Goal: Task Accomplishment & Management: Manage account settings

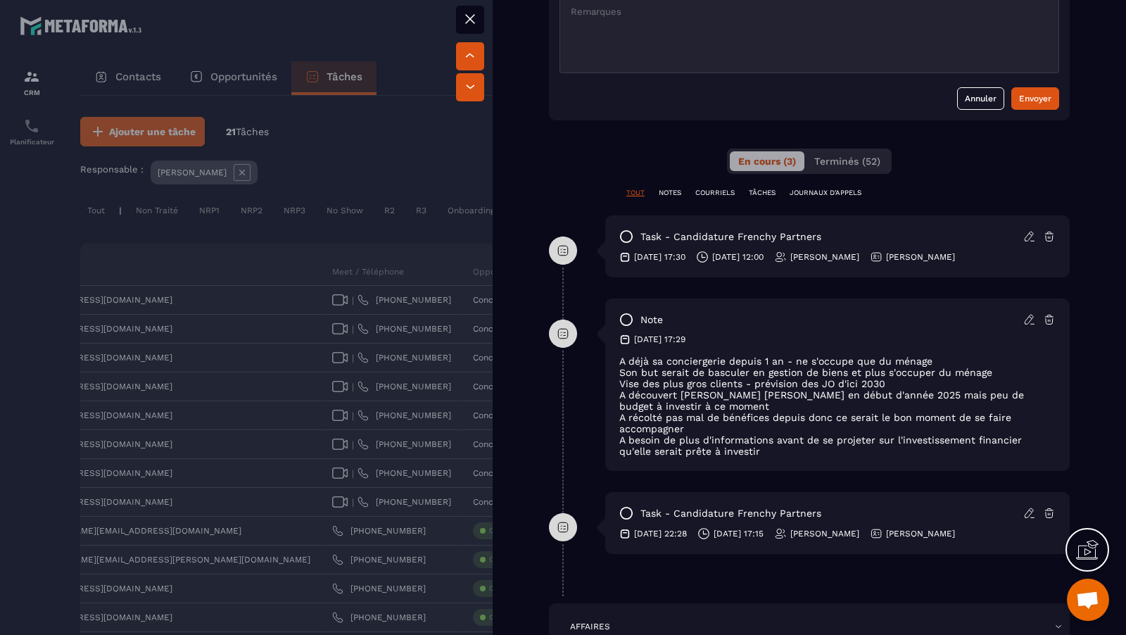
scroll to position [698, 0]
click at [433, 165] on div at bounding box center [563, 317] width 1126 height 635
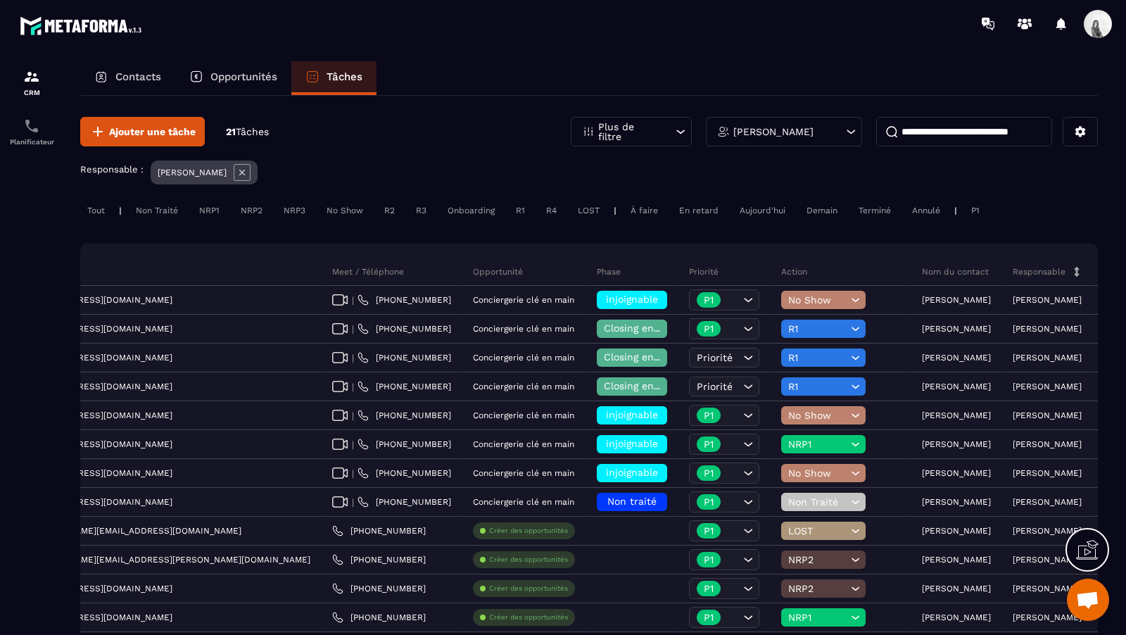
click at [239, 170] on icon at bounding box center [242, 173] width 6 height 6
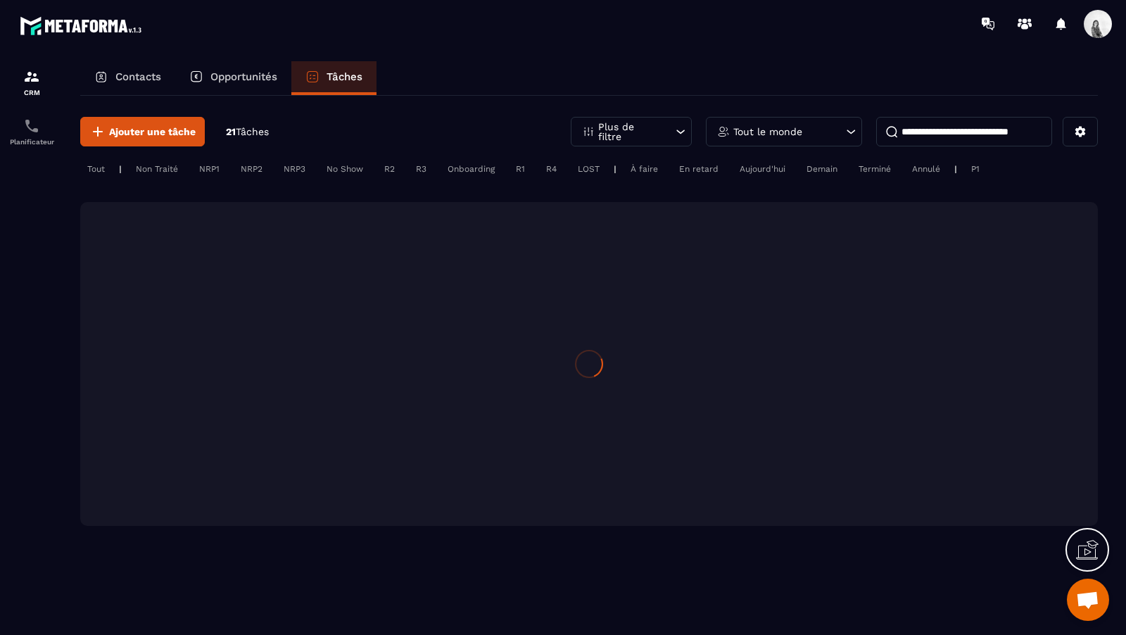
click at [962, 136] on input at bounding box center [964, 132] width 176 height 30
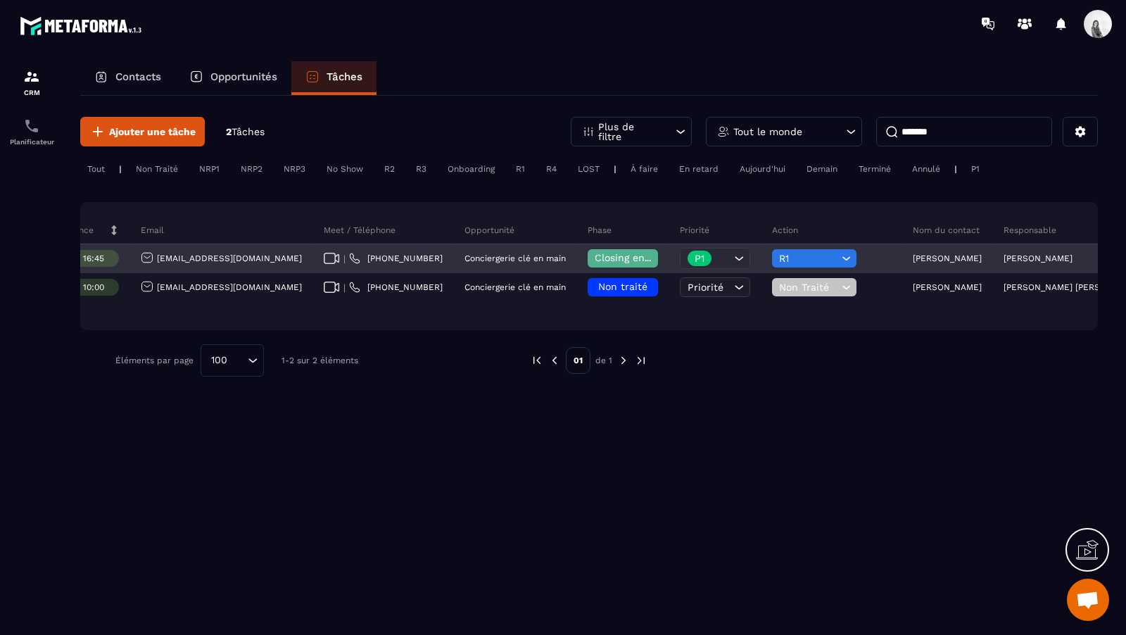
scroll to position [0, 382]
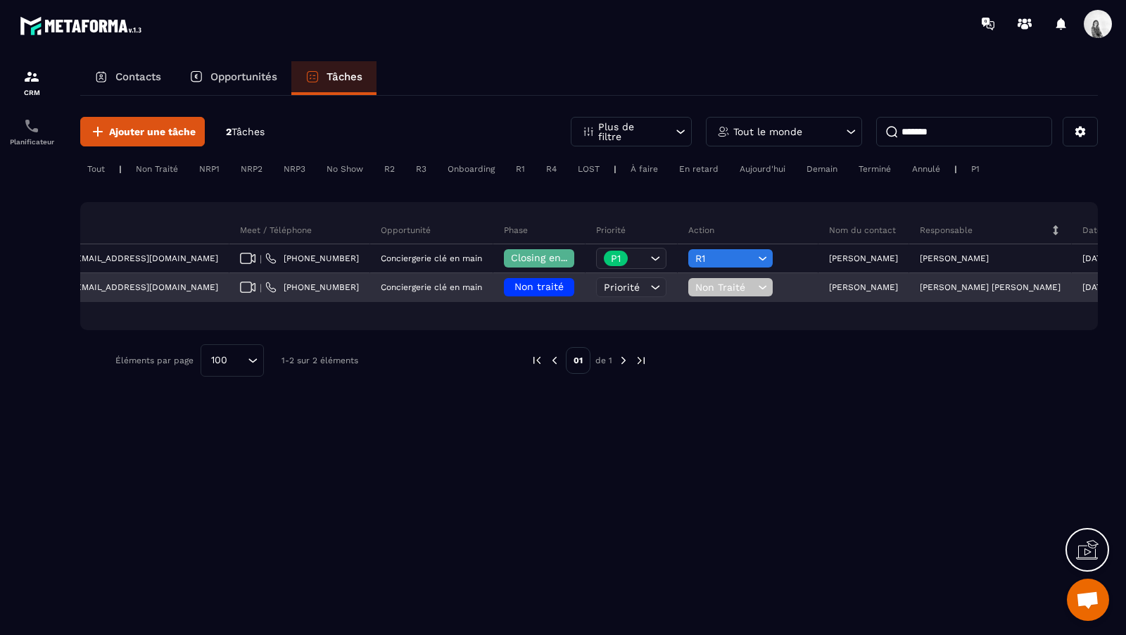
click at [514, 288] on span "Non traité" at bounding box center [538, 286] width 49 height 11
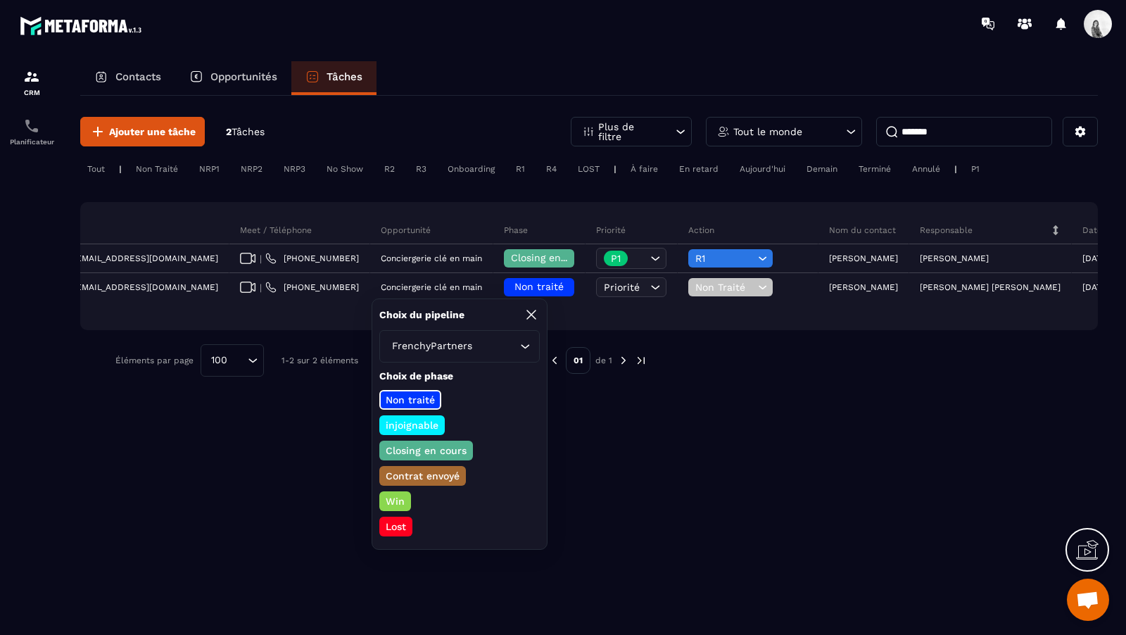
click at [423, 450] on p "Closing en cours" at bounding box center [425, 450] width 85 height 14
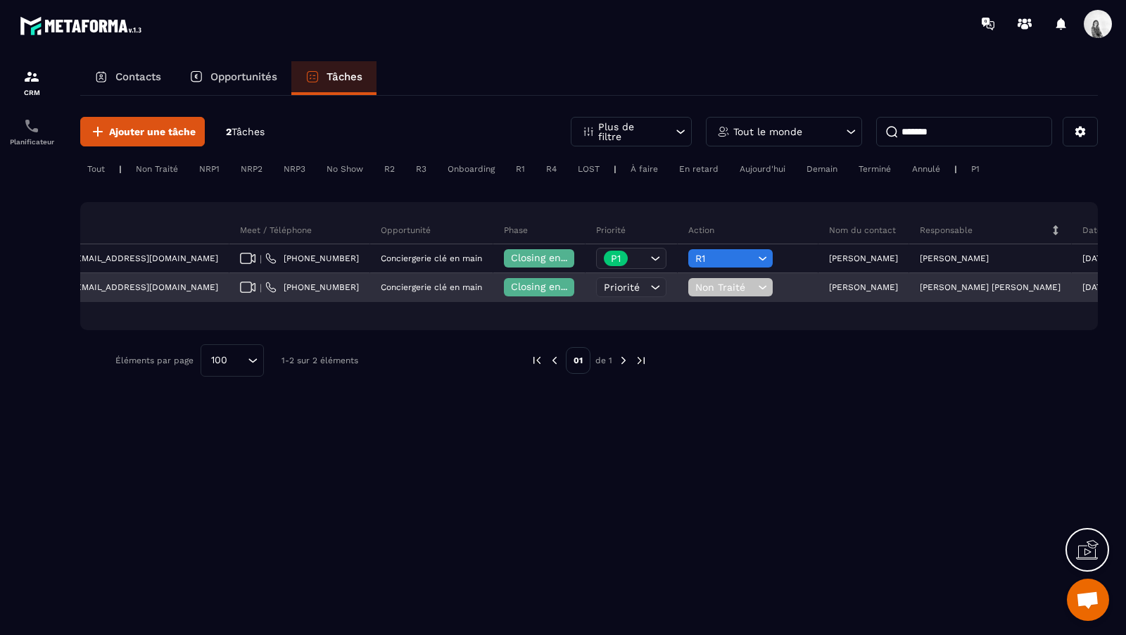
click at [695, 285] on span "Non Traité" at bounding box center [724, 286] width 59 height 11
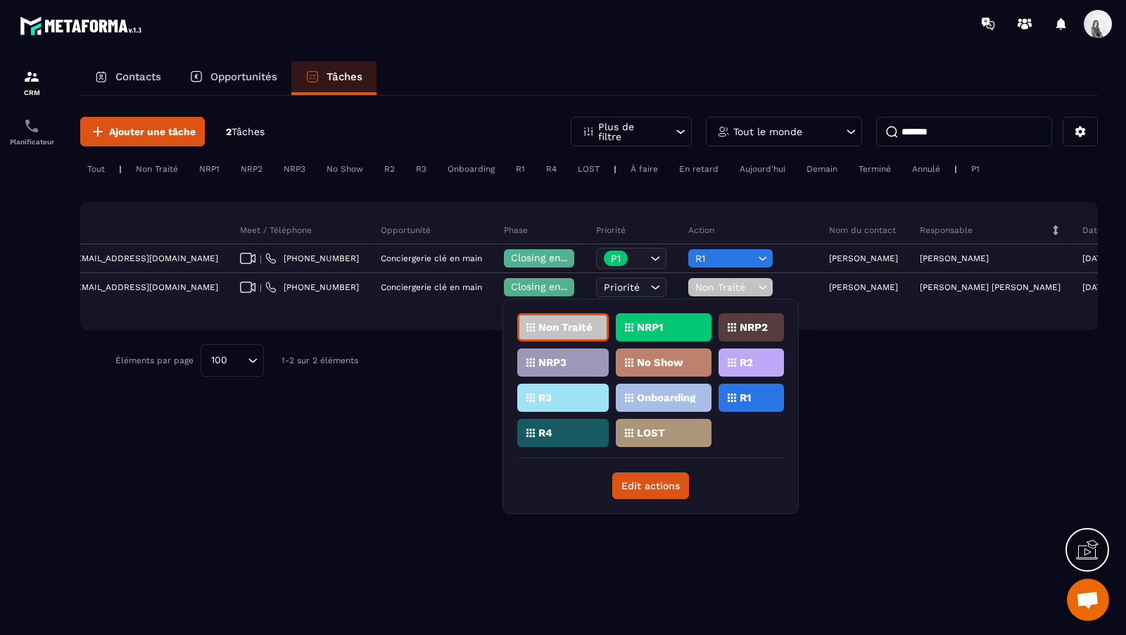
click at [727, 390] on div "R1" at bounding box center [750, 397] width 65 height 28
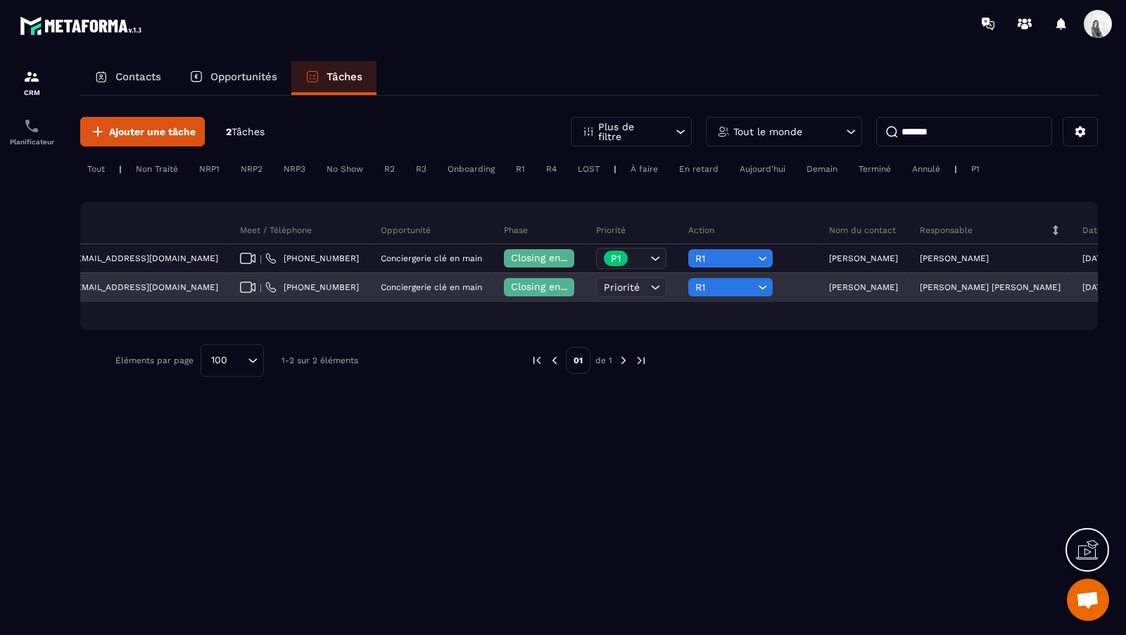
scroll to position [0, 0]
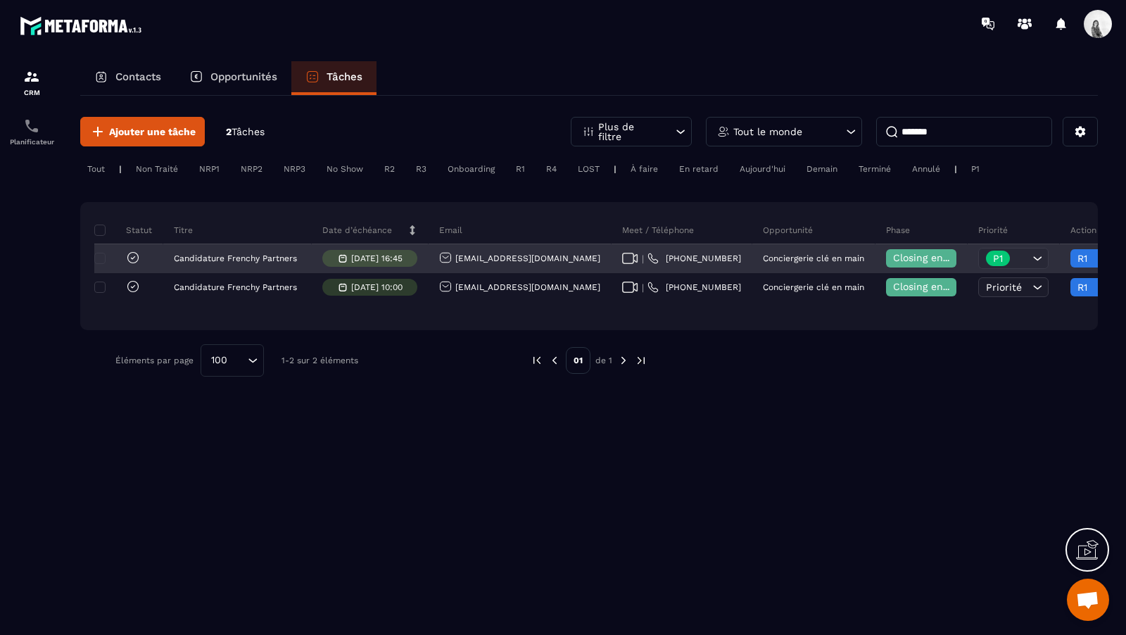
click at [130, 260] on icon at bounding box center [133, 257] width 14 height 14
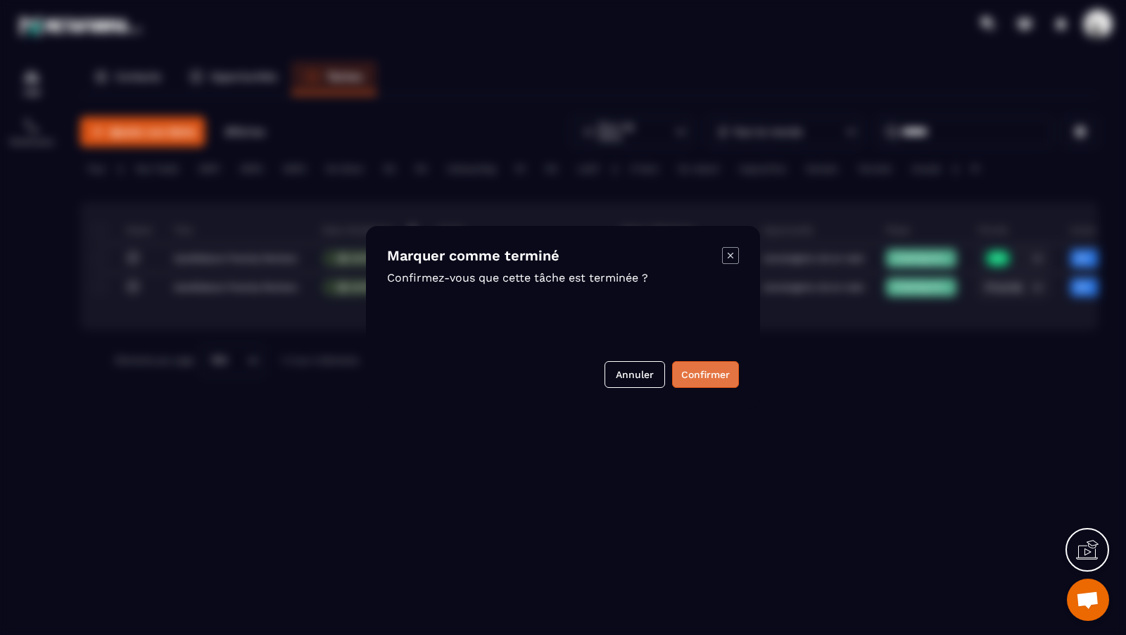
click at [711, 369] on button "Confirmer" at bounding box center [705, 374] width 67 height 27
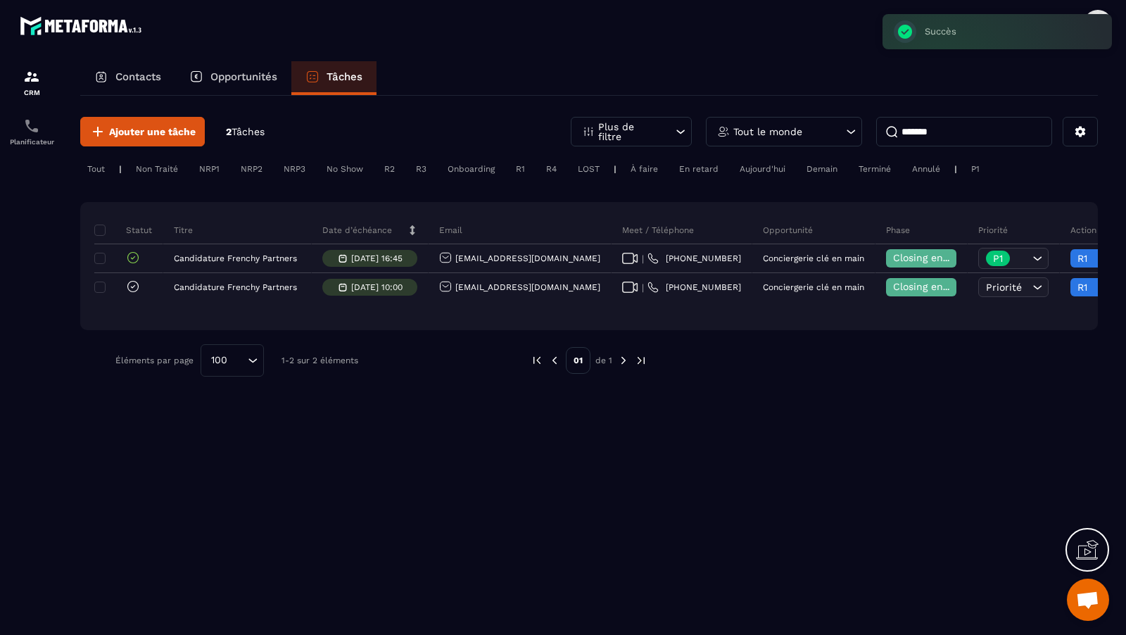
click at [975, 136] on input "*******" at bounding box center [964, 132] width 176 height 30
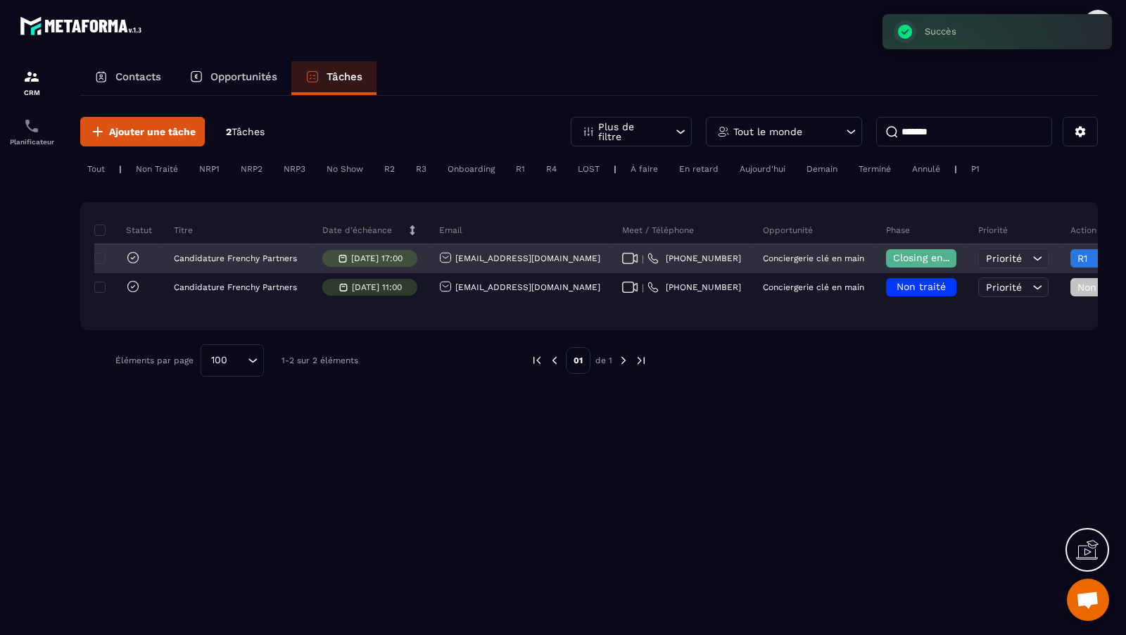
scroll to position [0, 361]
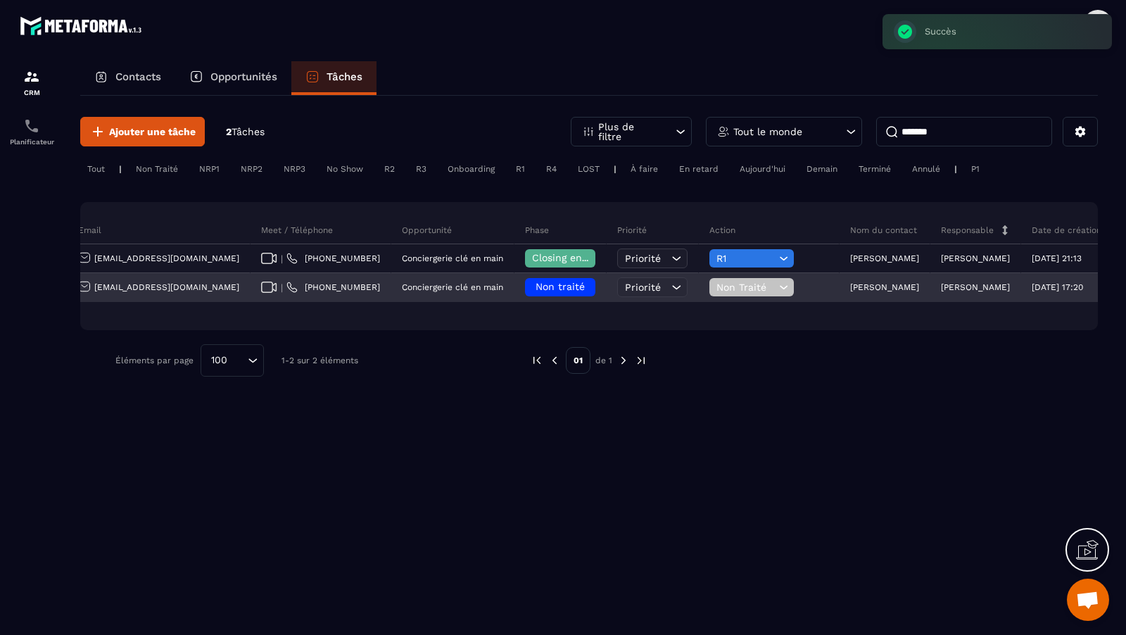
click at [716, 283] on span "Non Traité" at bounding box center [745, 286] width 59 height 11
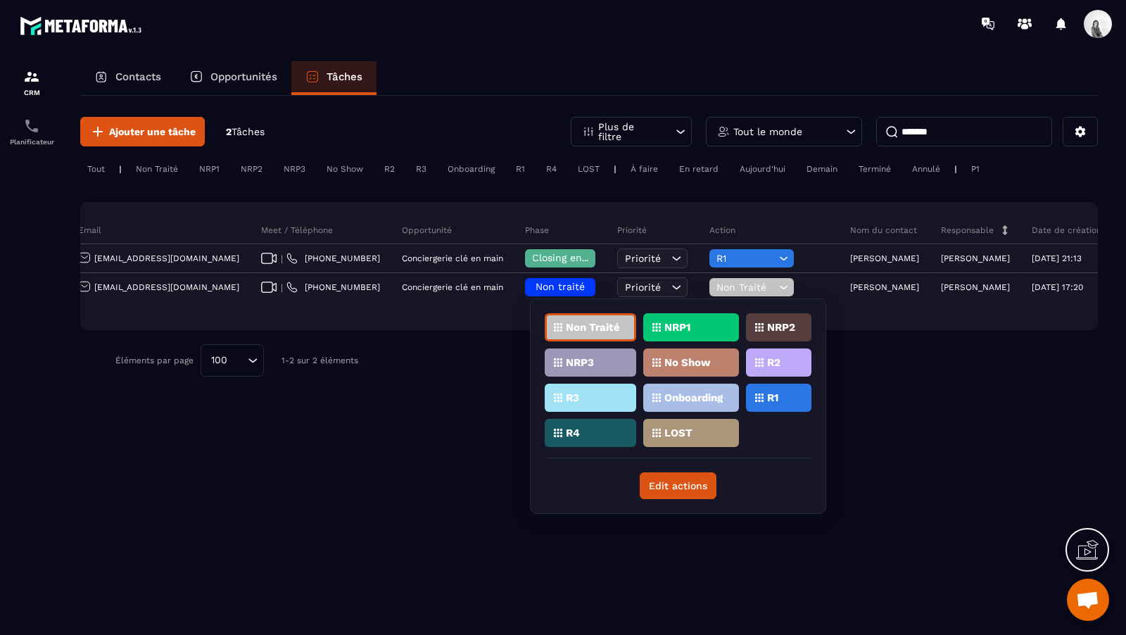
click at [773, 407] on div "R1" at bounding box center [778, 397] width 65 height 28
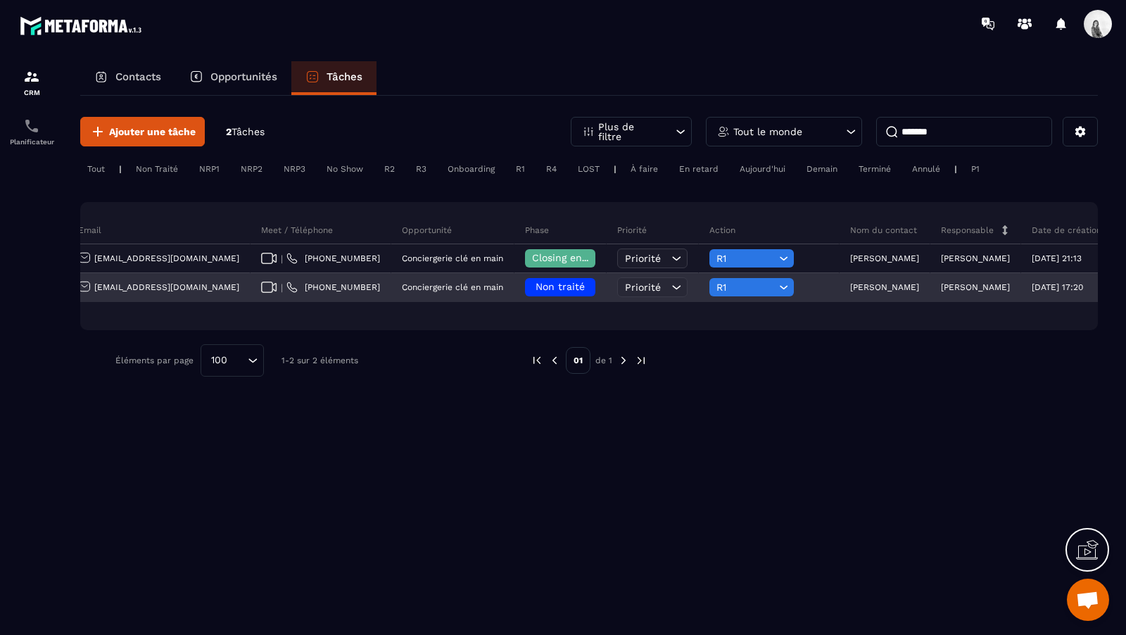
click at [535, 284] on span "Non traité" at bounding box center [559, 286] width 49 height 11
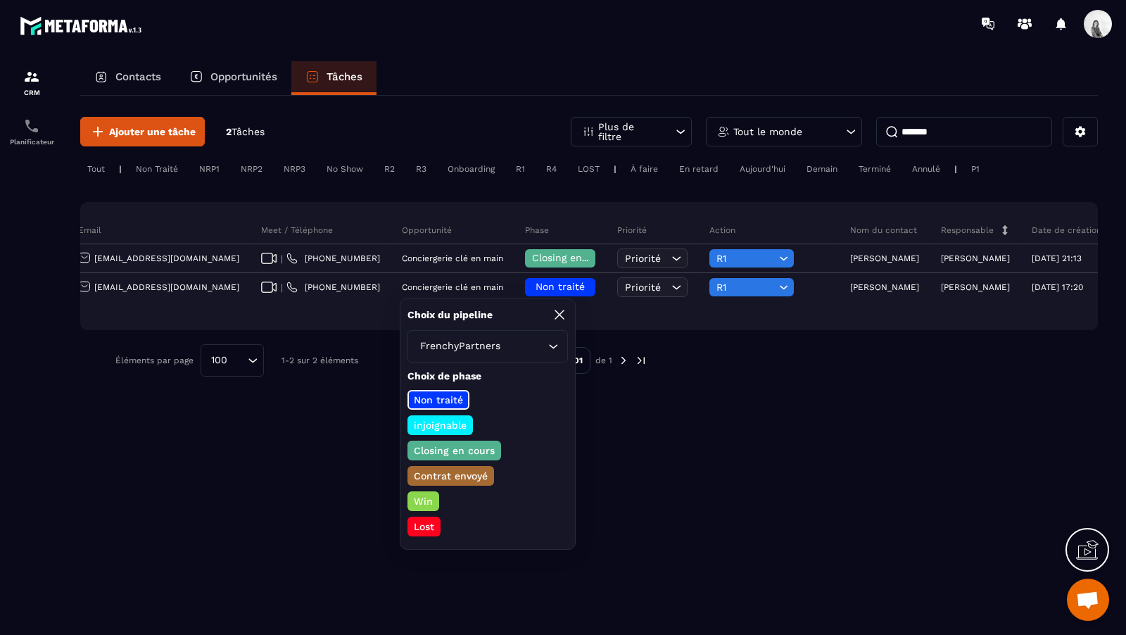
click at [473, 454] on p "Closing en cours" at bounding box center [454, 450] width 85 height 14
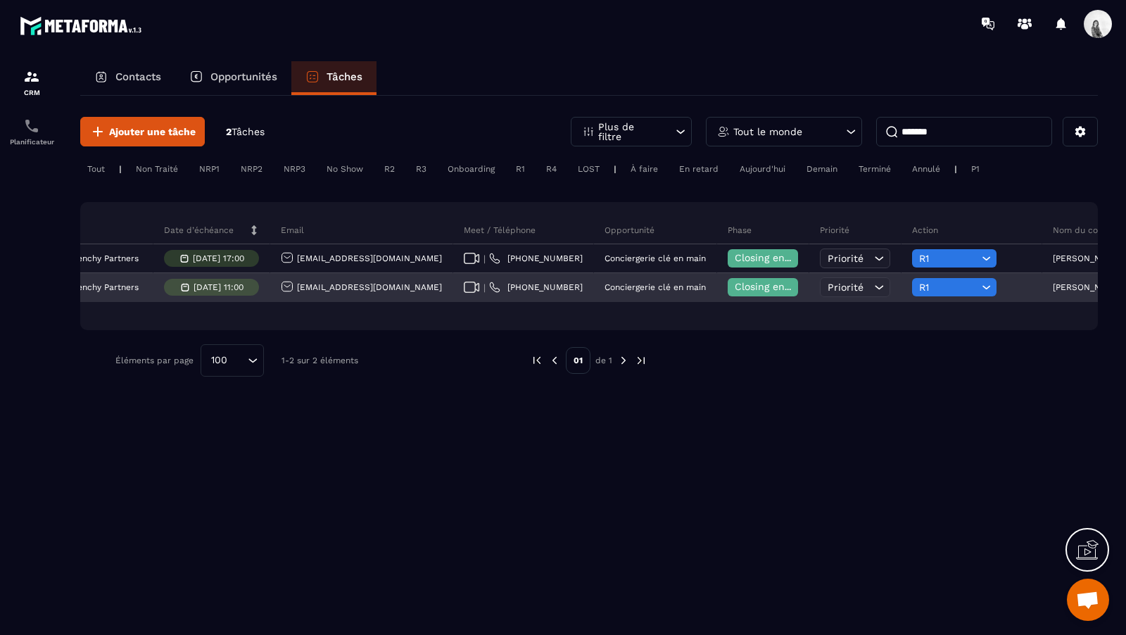
scroll to position [0, 0]
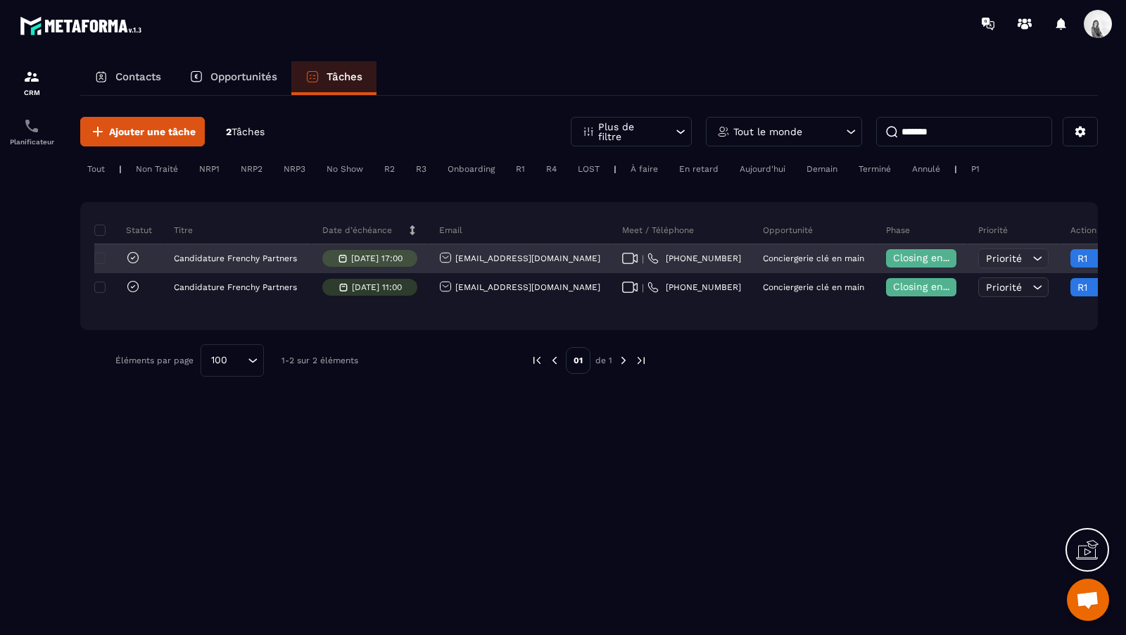
click at [135, 253] on icon at bounding box center [133, 257] width 14 height 14
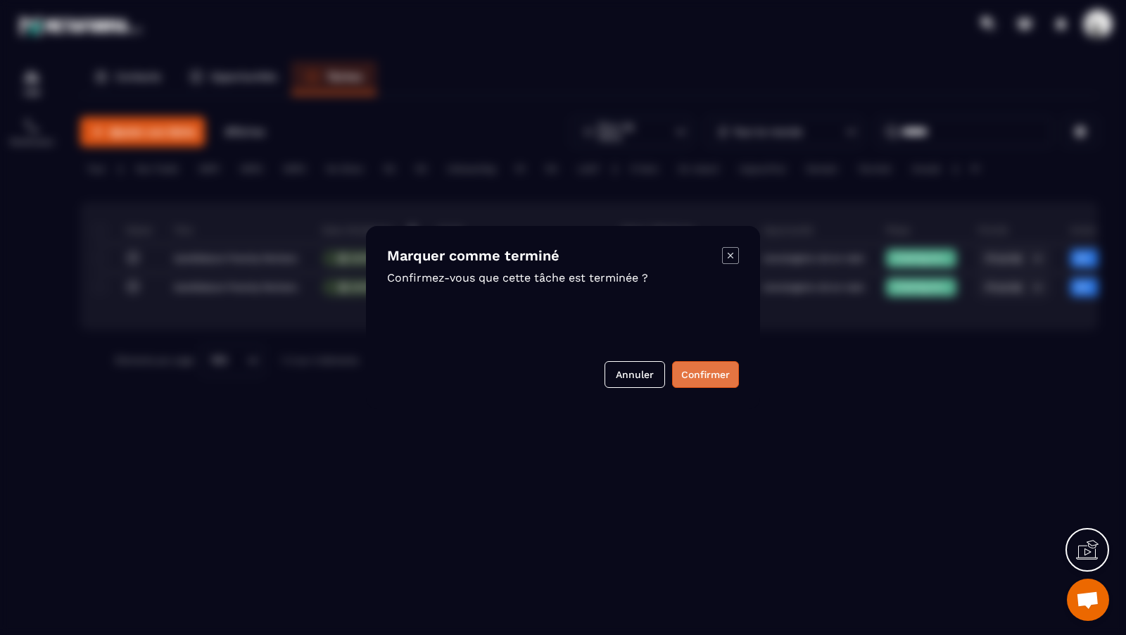
click at [711, 379] on button "Confirmer" at bounding box center [705, 374] width 67 height 27
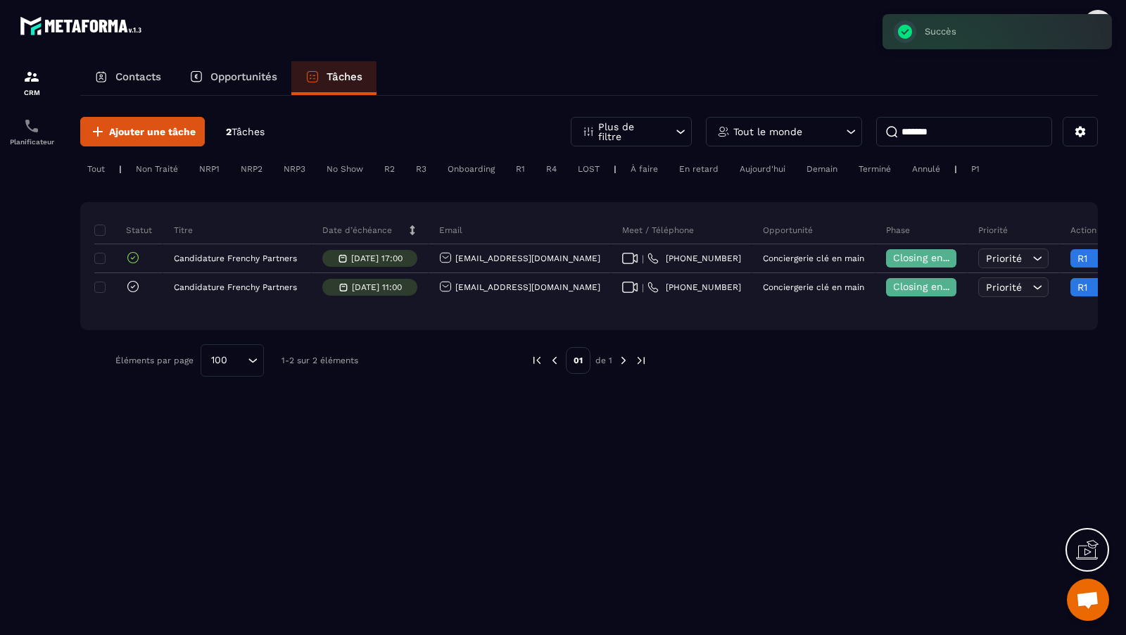
click at [915, 142] on input "*******" at bounding box center [964, 132] width 176 height 30
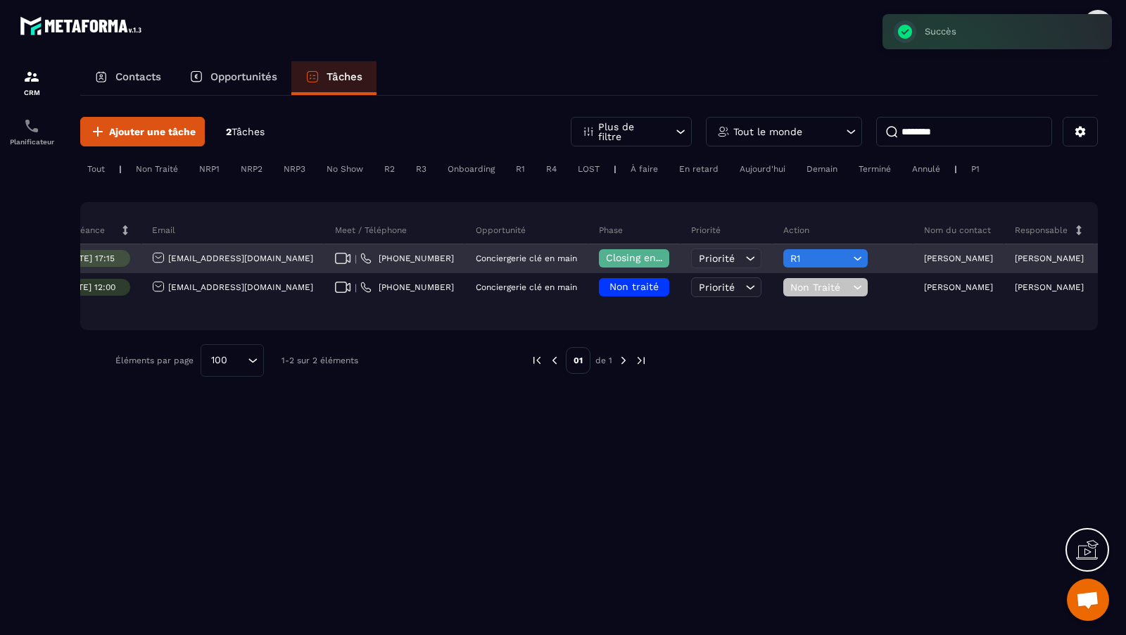
scroll to position [0, 395]
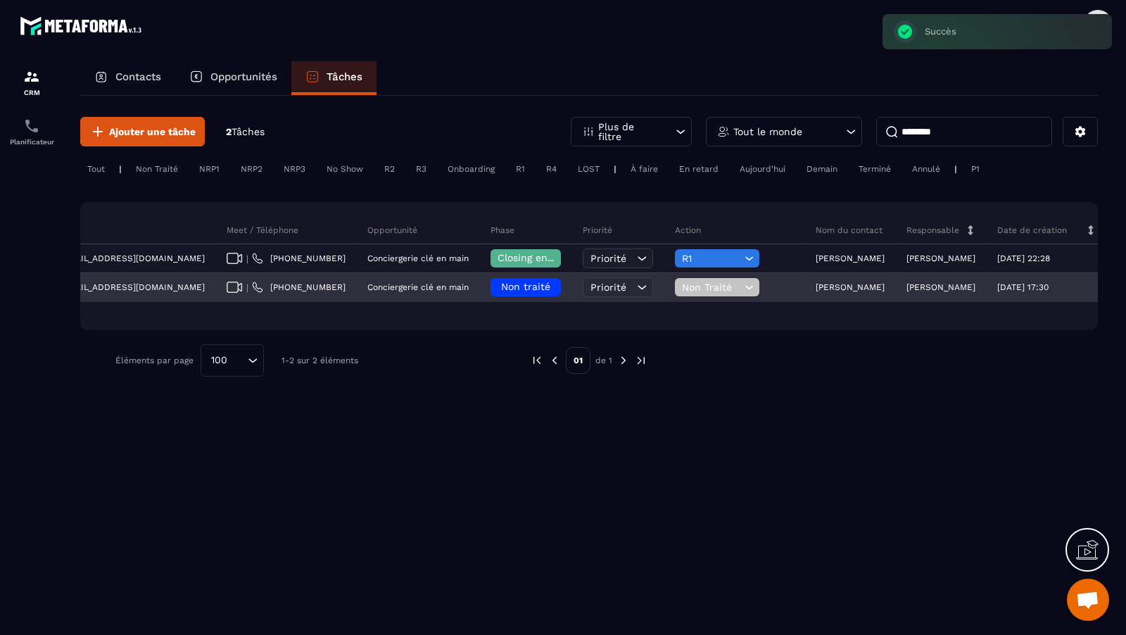
type input "********"
click at [745, 287] on icon at bounding box center [749, 288] width 8 height 4
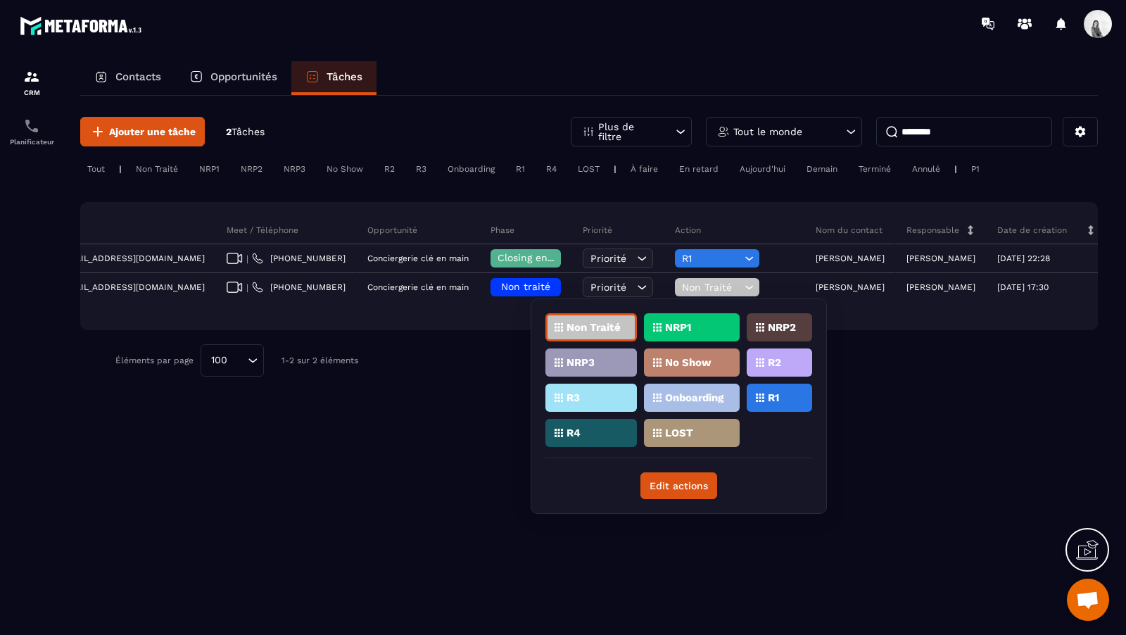
click at [772, 385] on div "R1" at bounding box center [778, 397] width 65 height 28
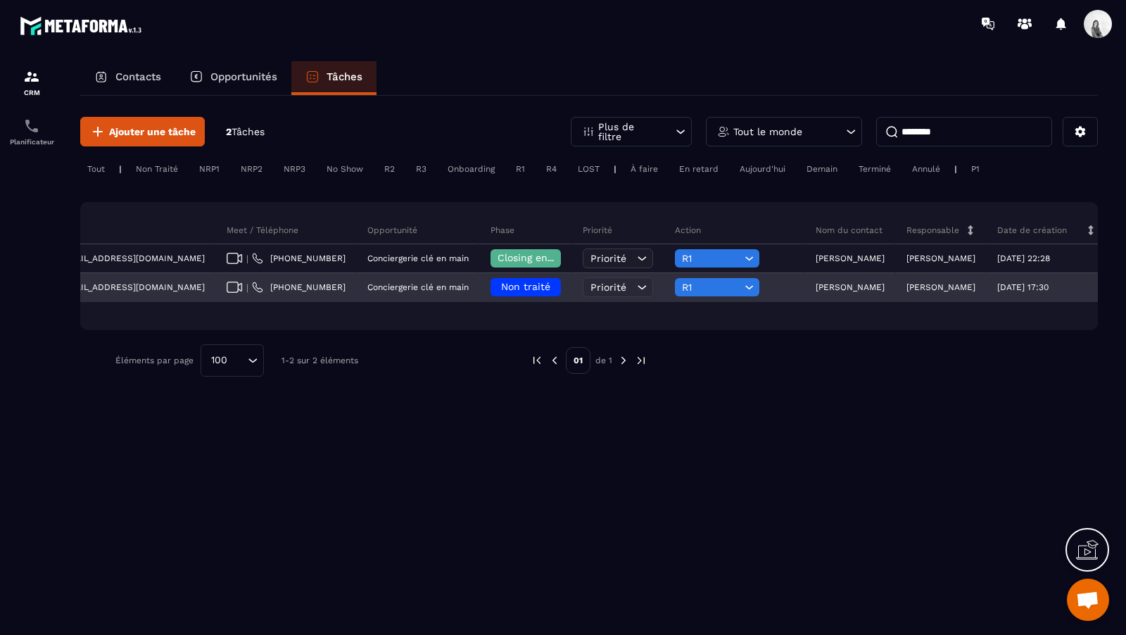
click at [492, 279] on div "Non traité" at bounding box center [525, 287] width 70 height 18
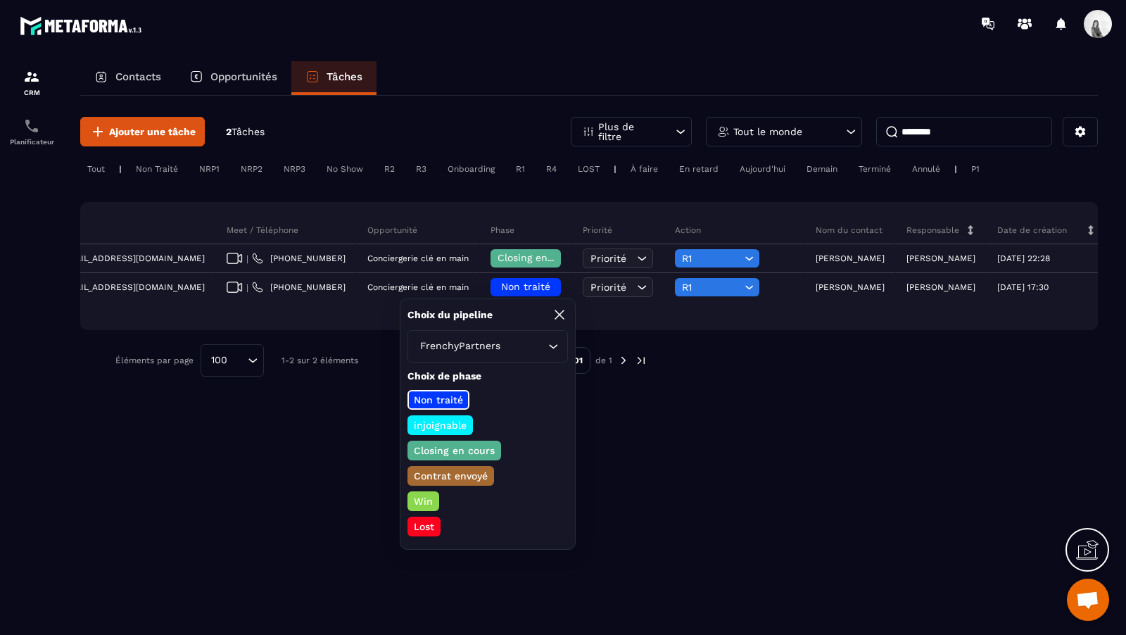
click at [455, 452] on p "Closing en cours" at bounding box center [454, 450] width 85 height 14
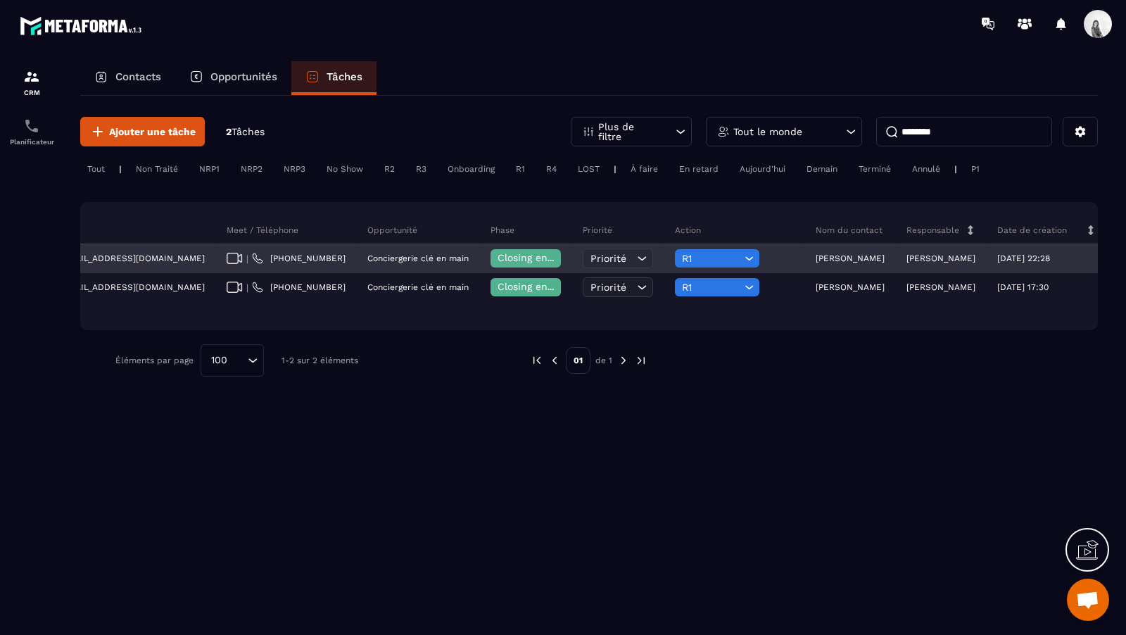
click at [497, 260] on span "Closing en cours" at bounding box center [537, 257] width 80 height 11
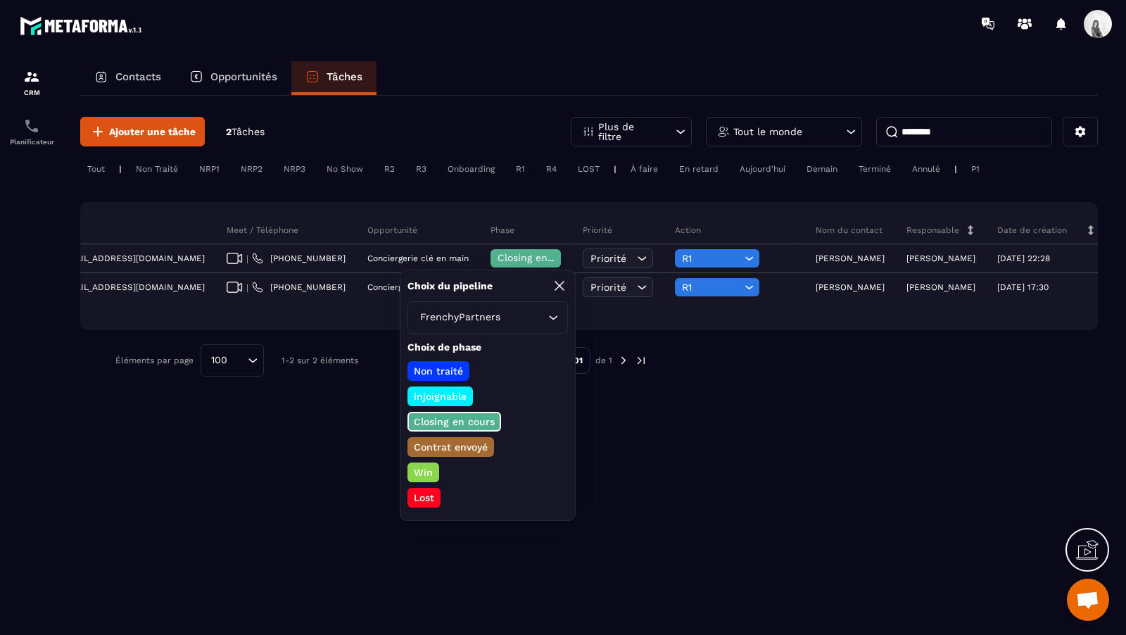
click at [439, 366] on p "Non traité" at bounding box center [438, 371] width 53 height 14
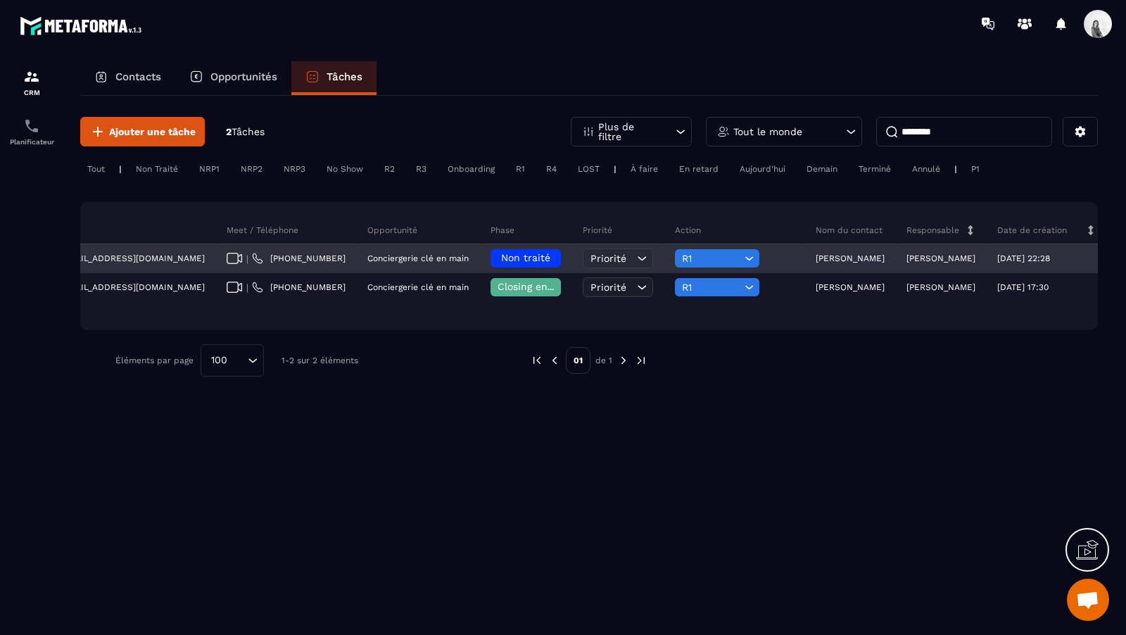
click at [501, 252] on span "Non traité" at bounding box center [525, 257] width 49 height 11
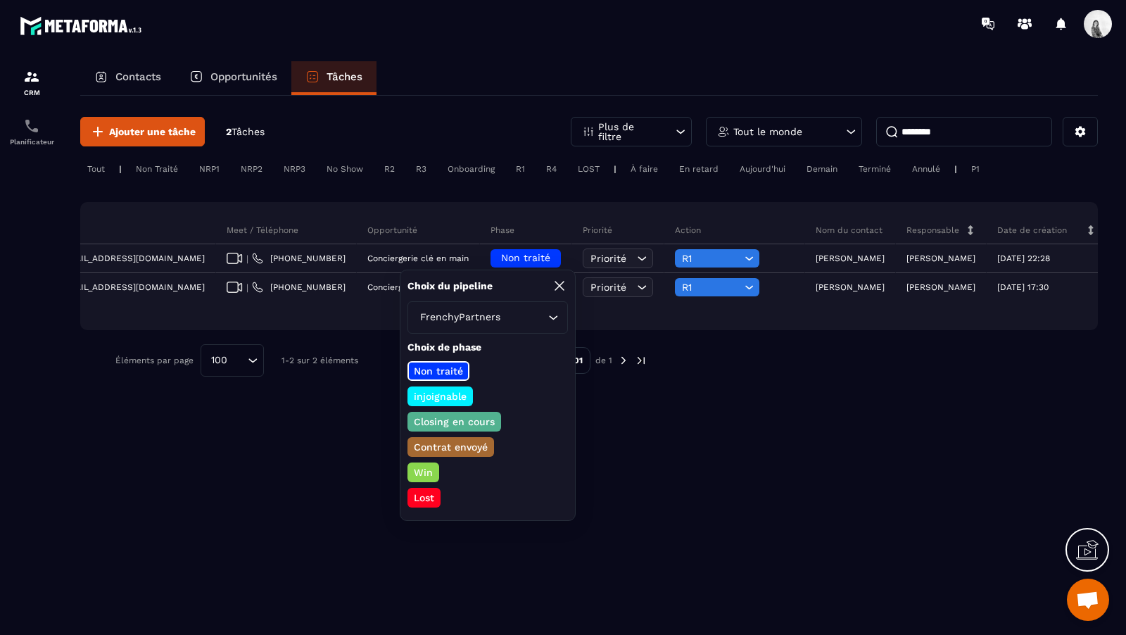
click at [466, 421] on p "Closing en cours" at bounding box center [454, 421] width 85 height 14
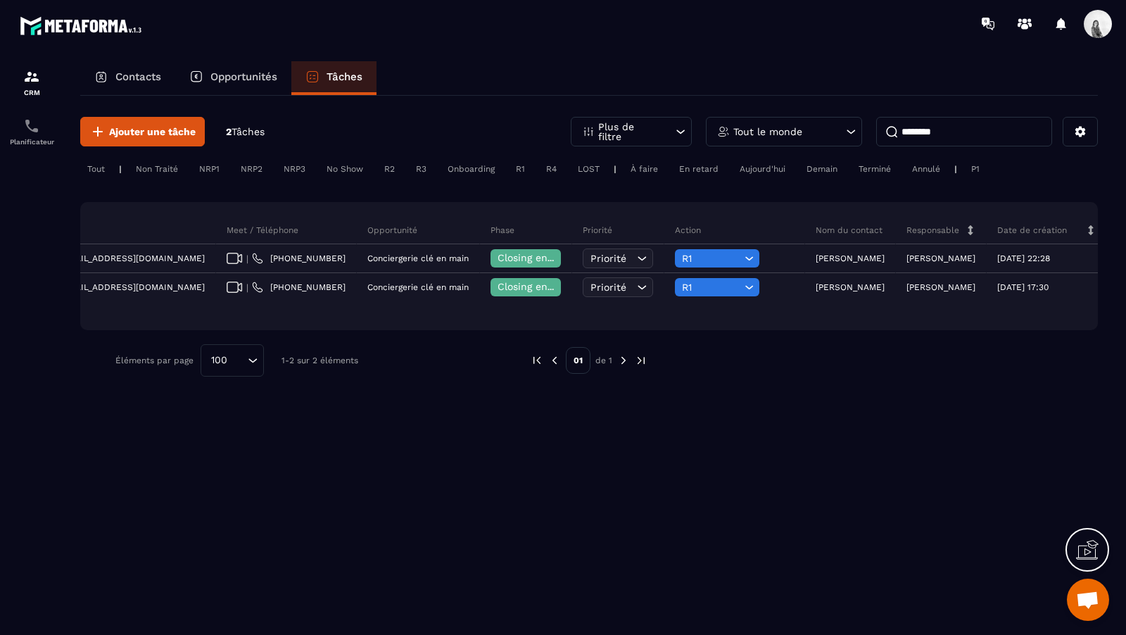
scroll to position [0, 0]
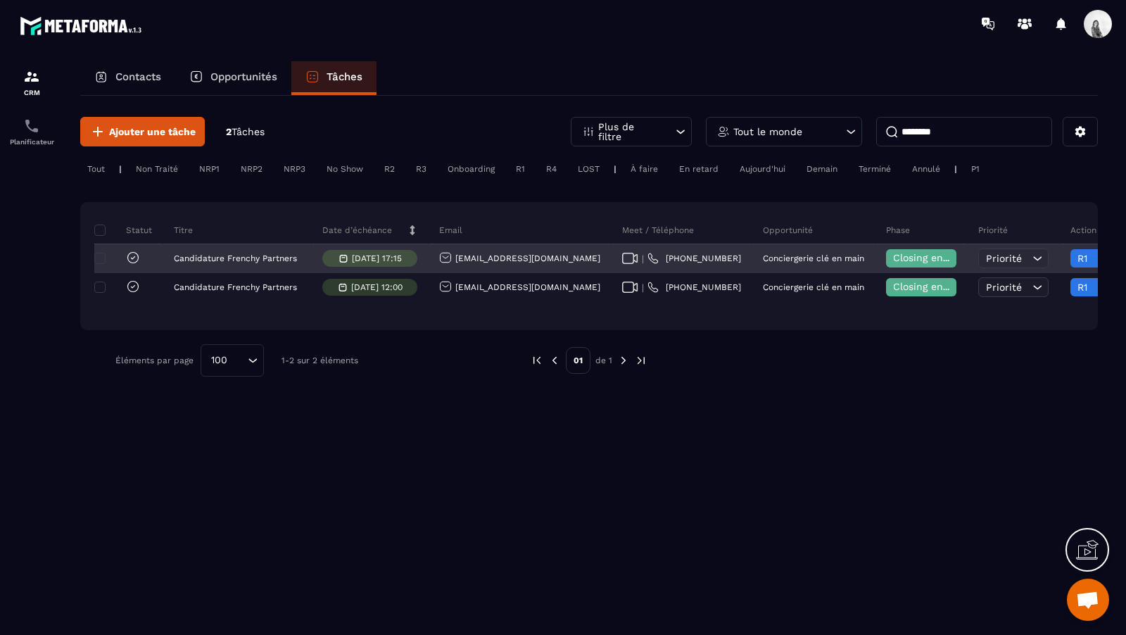
click at [133, 259] on icon at bounding box center [133, 257] width 14 height 14
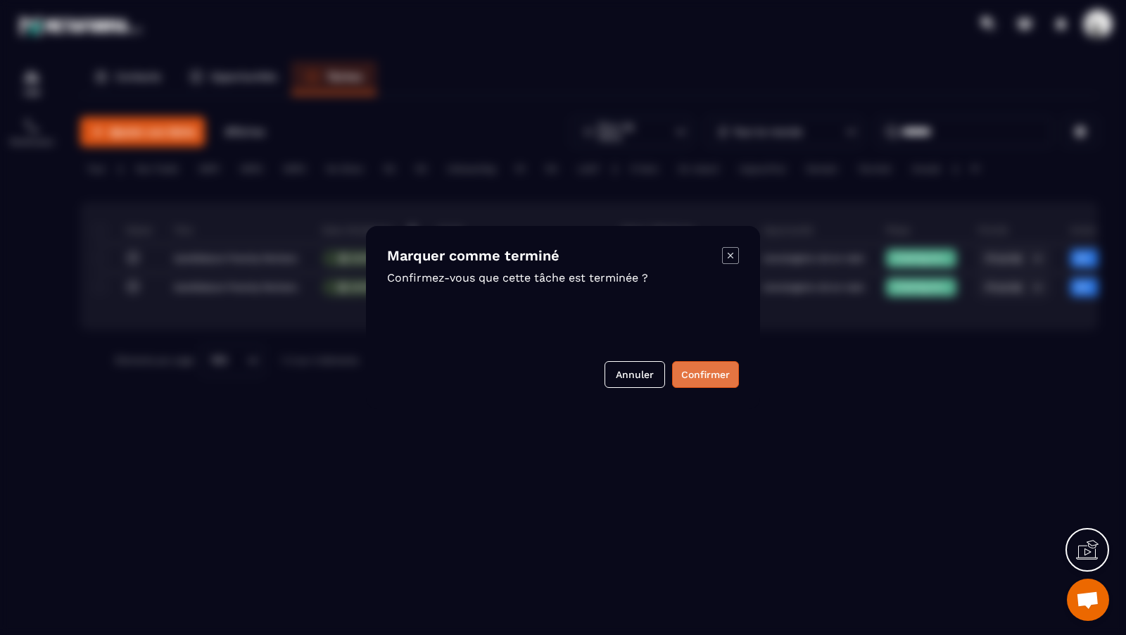
click at [687, 371] on button "Confirmer" at bounding box center [705, 374] width 67 height 27
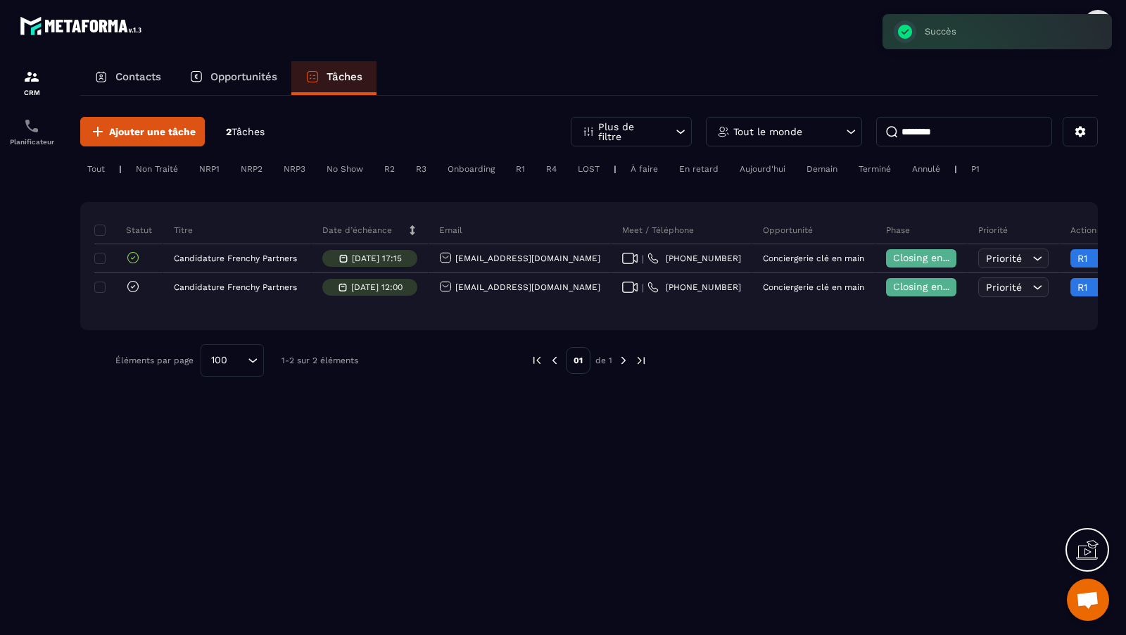
click at [924, 139] on input "********" at bounding box center [964, 132] width 176 height 30
click at [808, 120] on div "Tout le monde" at bounding box center [784, 132] width 156 height 30
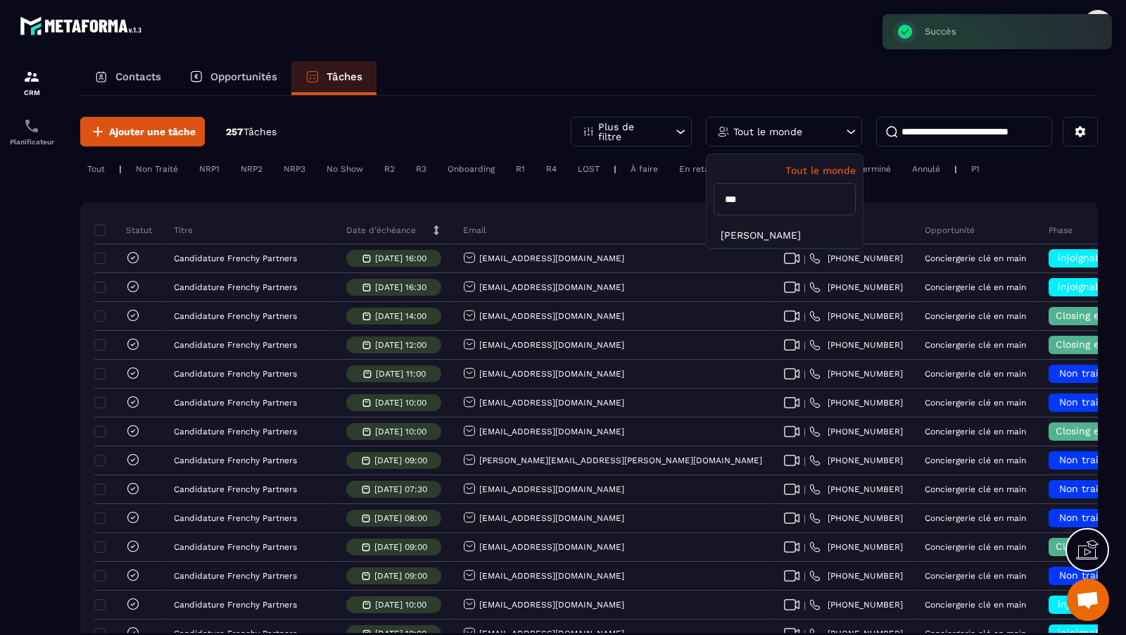
click at [798, 205] on input "***" at bounding box center [784, 199] width 142 height 32
click at [794, 234] on li "[PERSON_NAME]" at bounding box center [784, 235] width 156 height 26
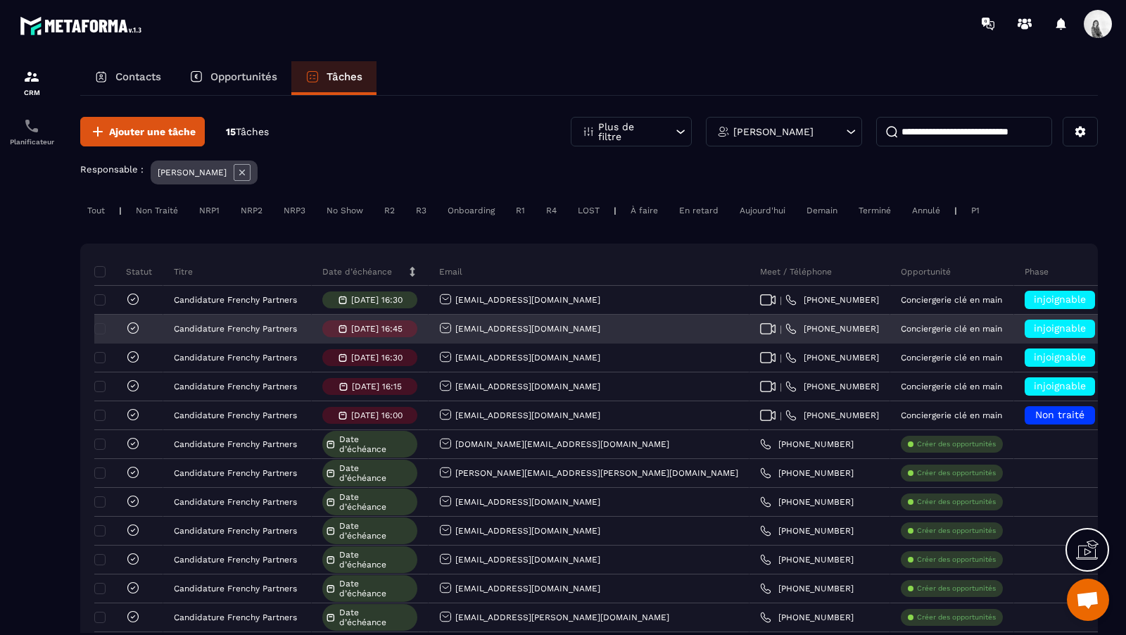
click at [137, 325] on icon at bounding box center [133, 328] width 14 height 14
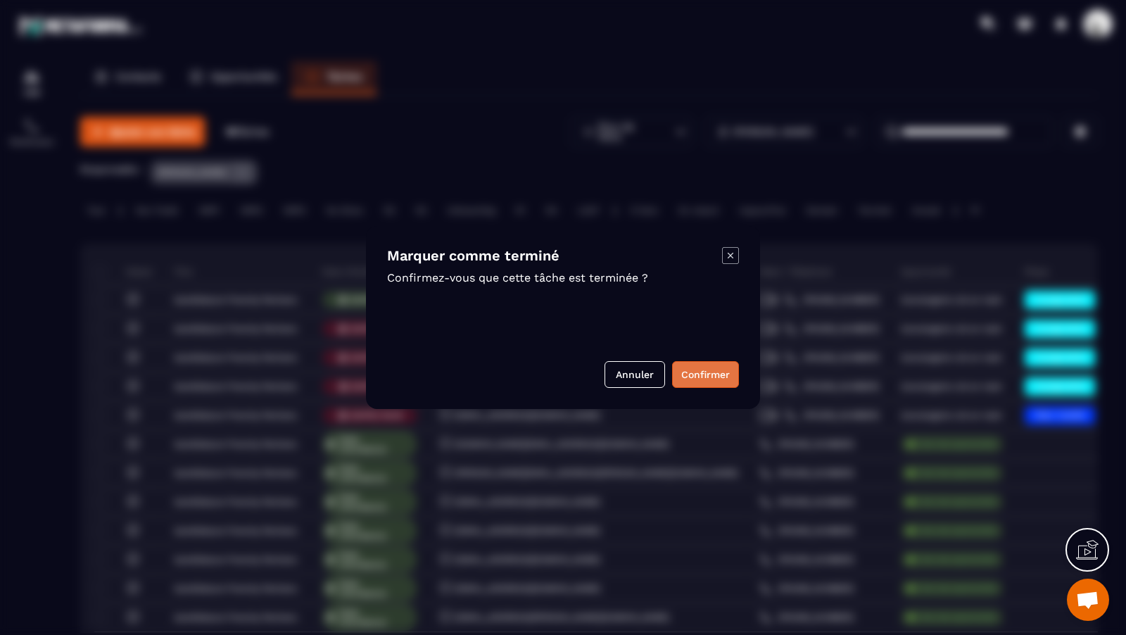
click at [684, 380] on button "Confirmer" at bounding box center [705, 374] width 67 height 27
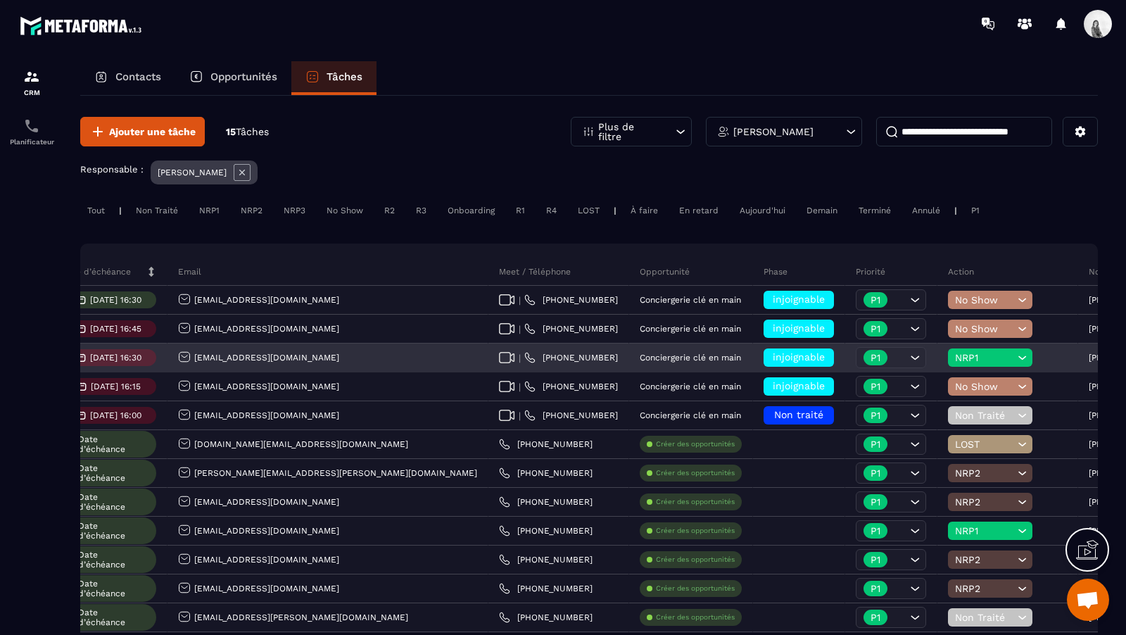
scroll to position [0, 428]
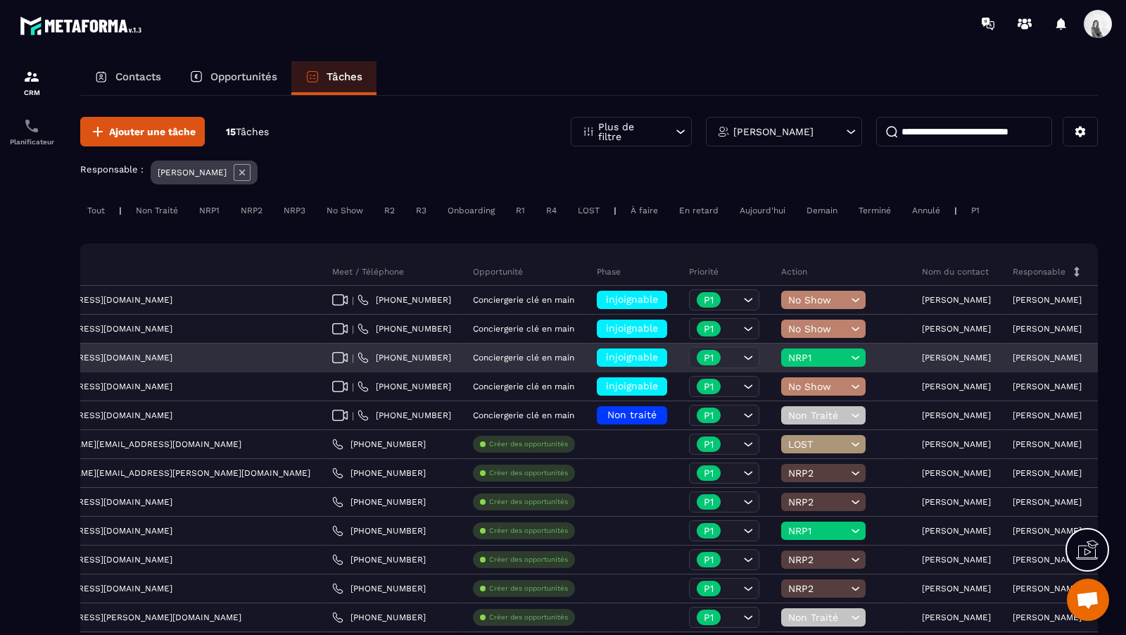
click at [788, 357] on span "NRP1" at bounding box center [817, 357] width 59 height 11
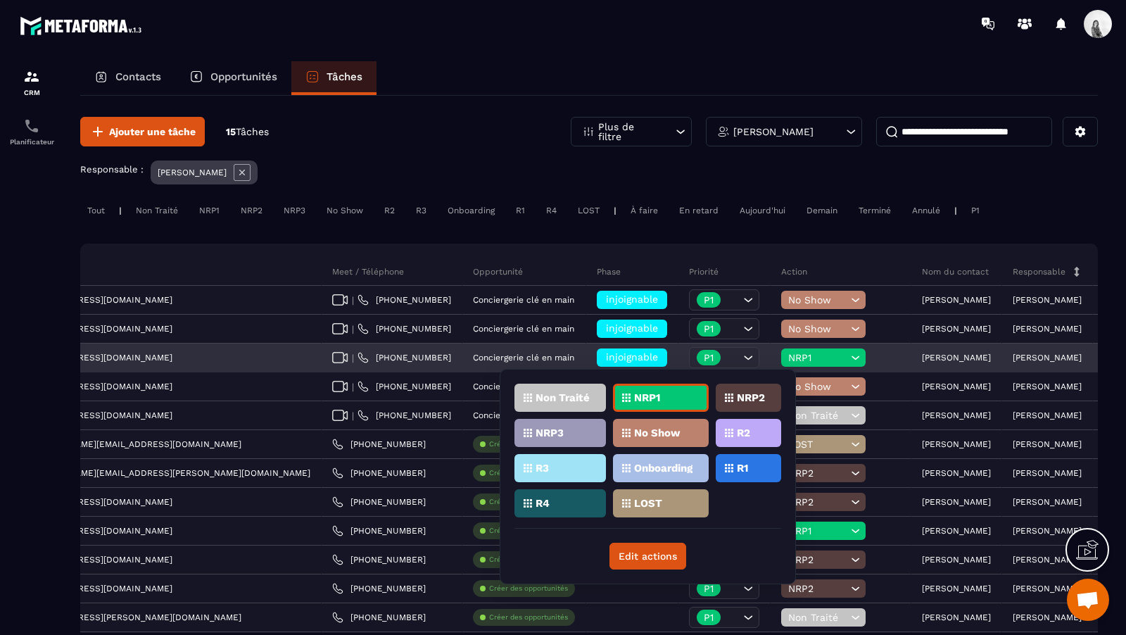
click at [788, 357] on span "NRP1" at bounding box center [817, 357] width 59 height 11
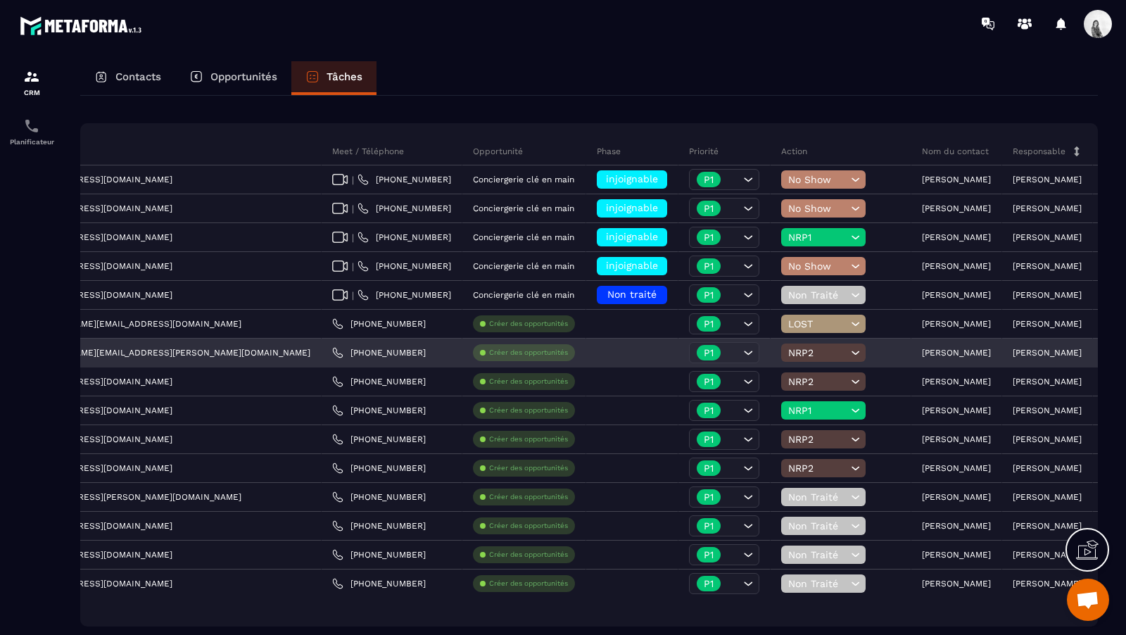
click at [788, 350] on span "NRP2" at bounding box center [817, 352] width 59 height 11
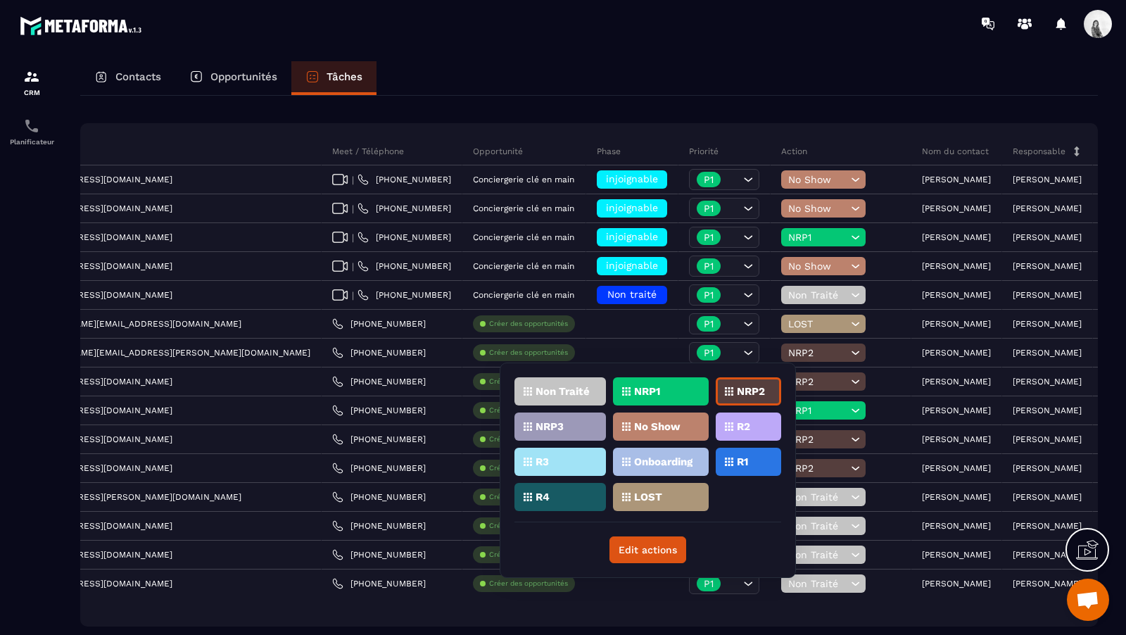
click at [530, 431] on div "NRP3" at bounding box center [559, 426] width 91 height 28
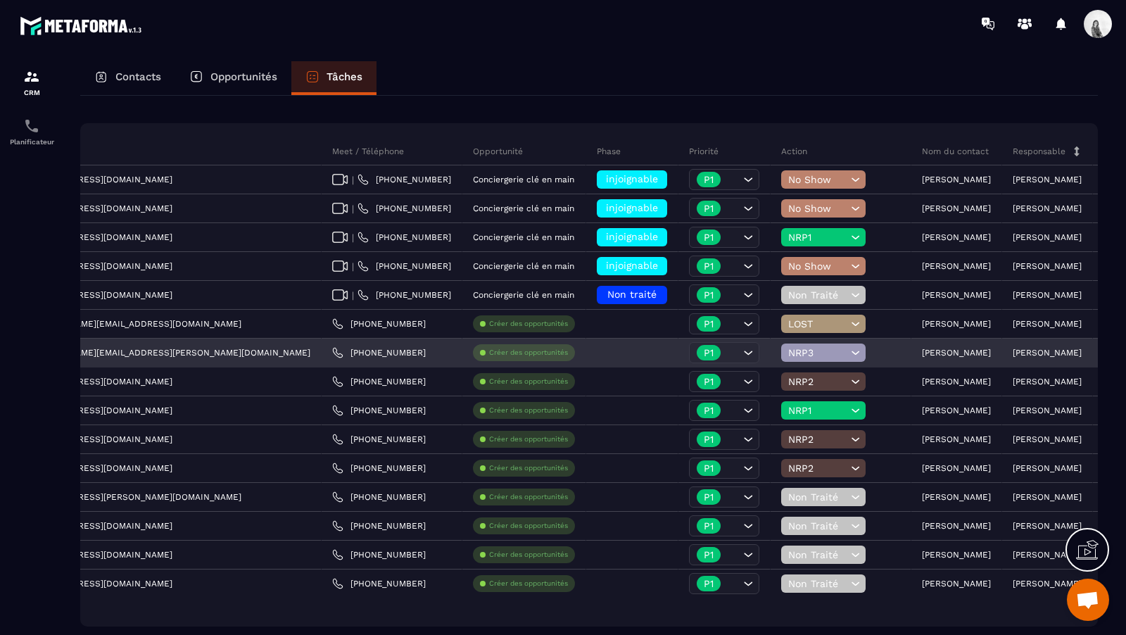
scroll to position [0, 0]
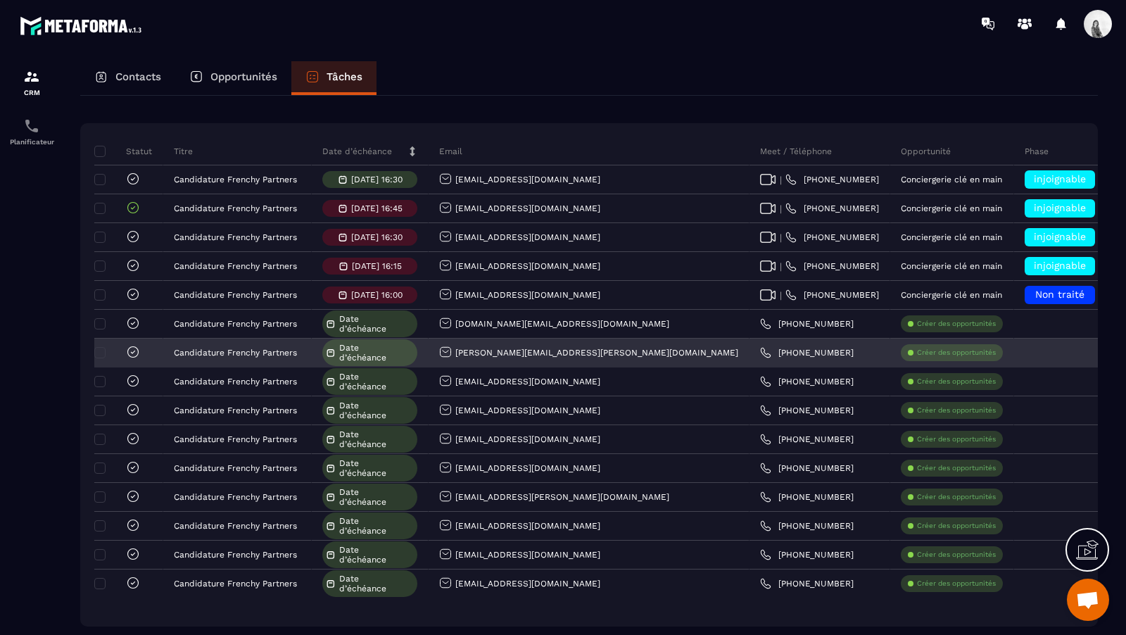
click at [132, 348] on icon at bounding box center [133, 352] width 14 height 14
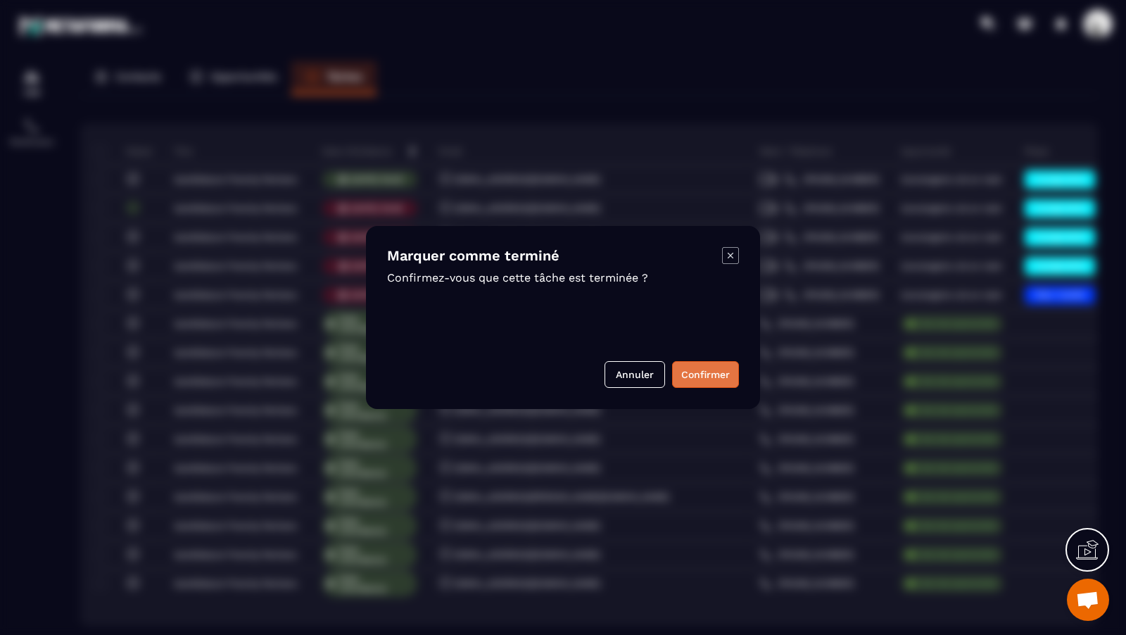
click at [713, 378] on button "Confirmer" at bounding box center [705, 374] width 67 height 27
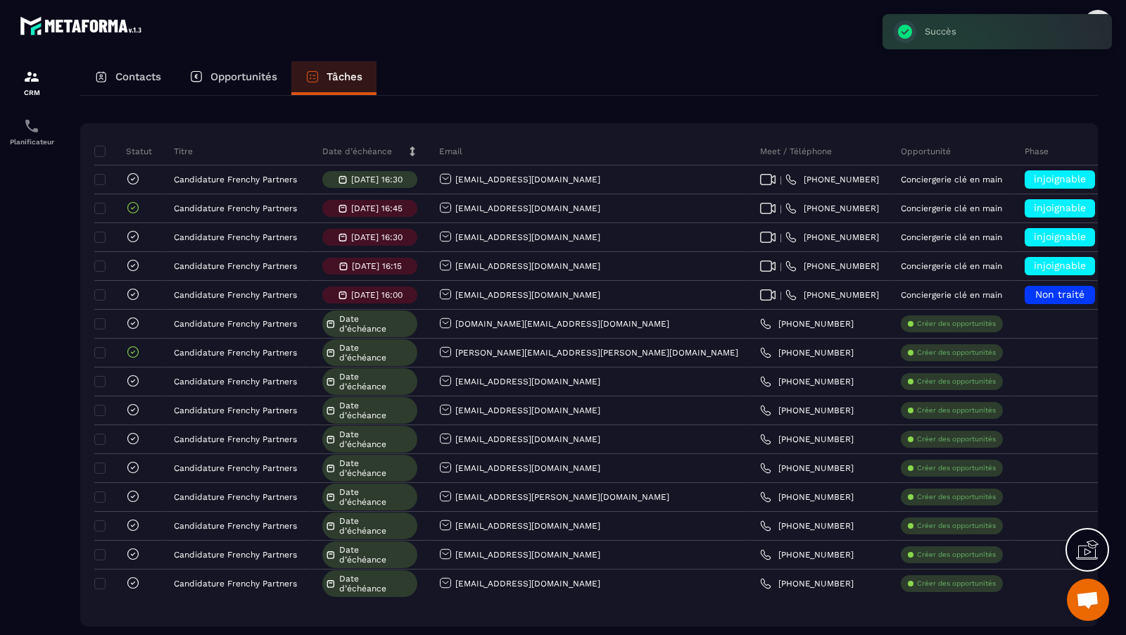
scroll to position [0, 428]
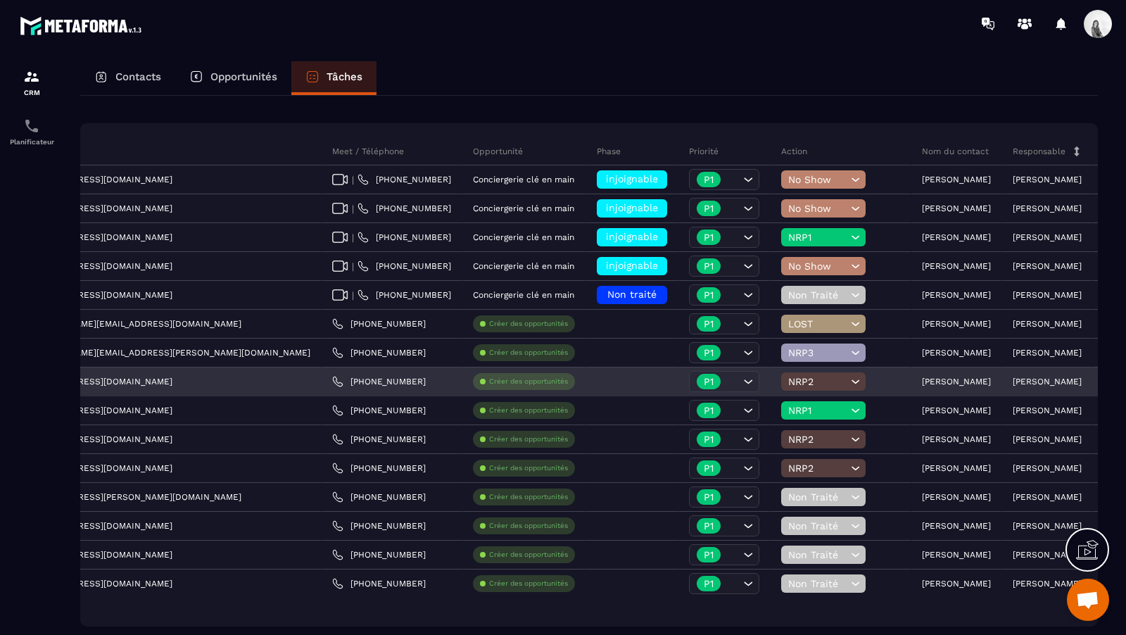
click at [788, 376] on span "NRP2" at bounding box center [817, 381] width 59 height 11
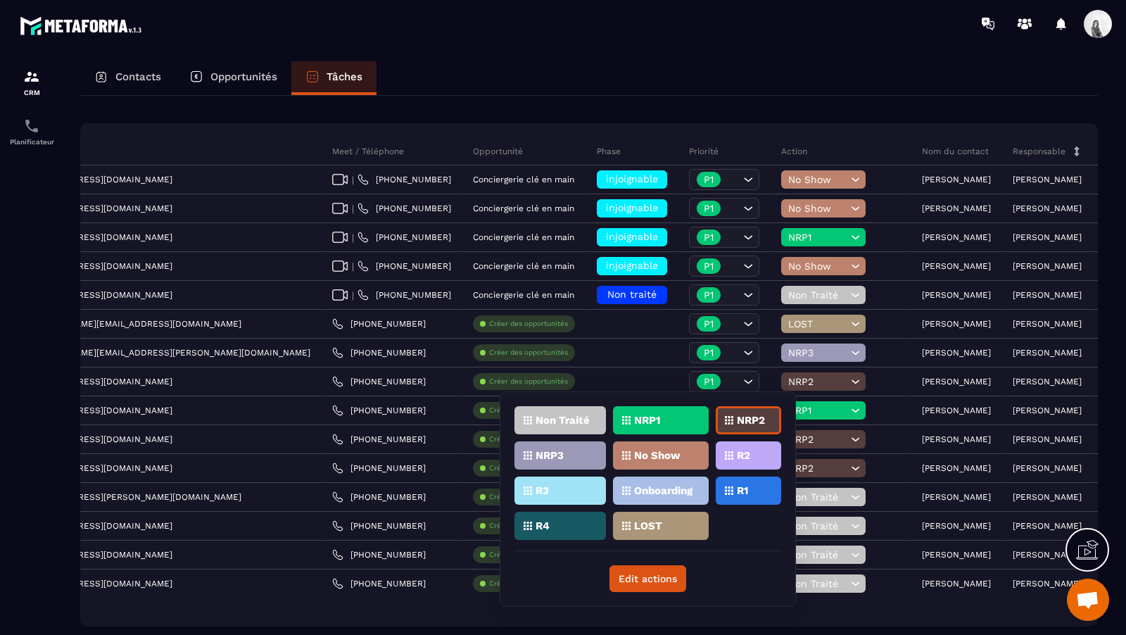
click at [523, 456] on icon at bounding box center [527, 455] width 8 height 8
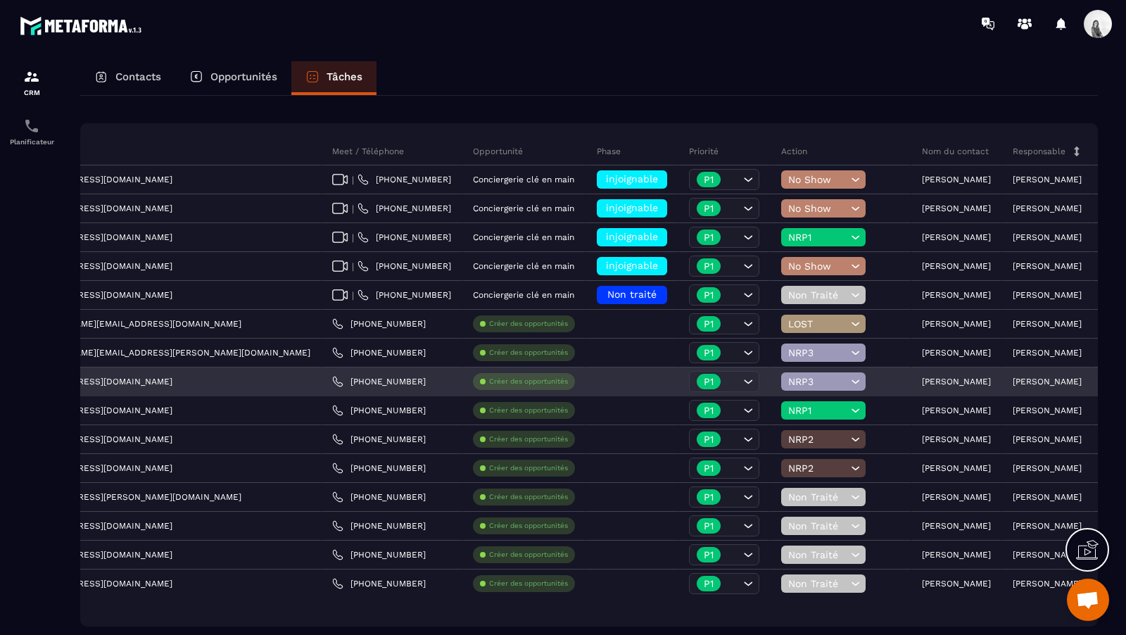
scroll to position [0, 0]
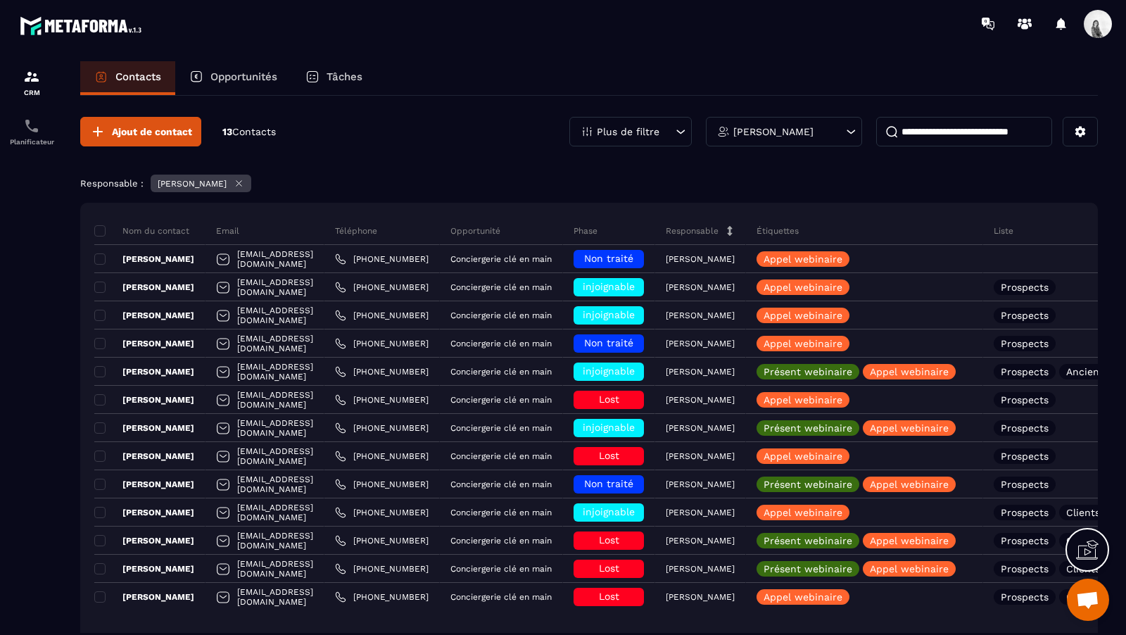
click at [347, 65] on div "Tâches" at bounding box center [333, 78] width 85 height 34
